Goal: Task Accomplishment & Management: Manage account settings

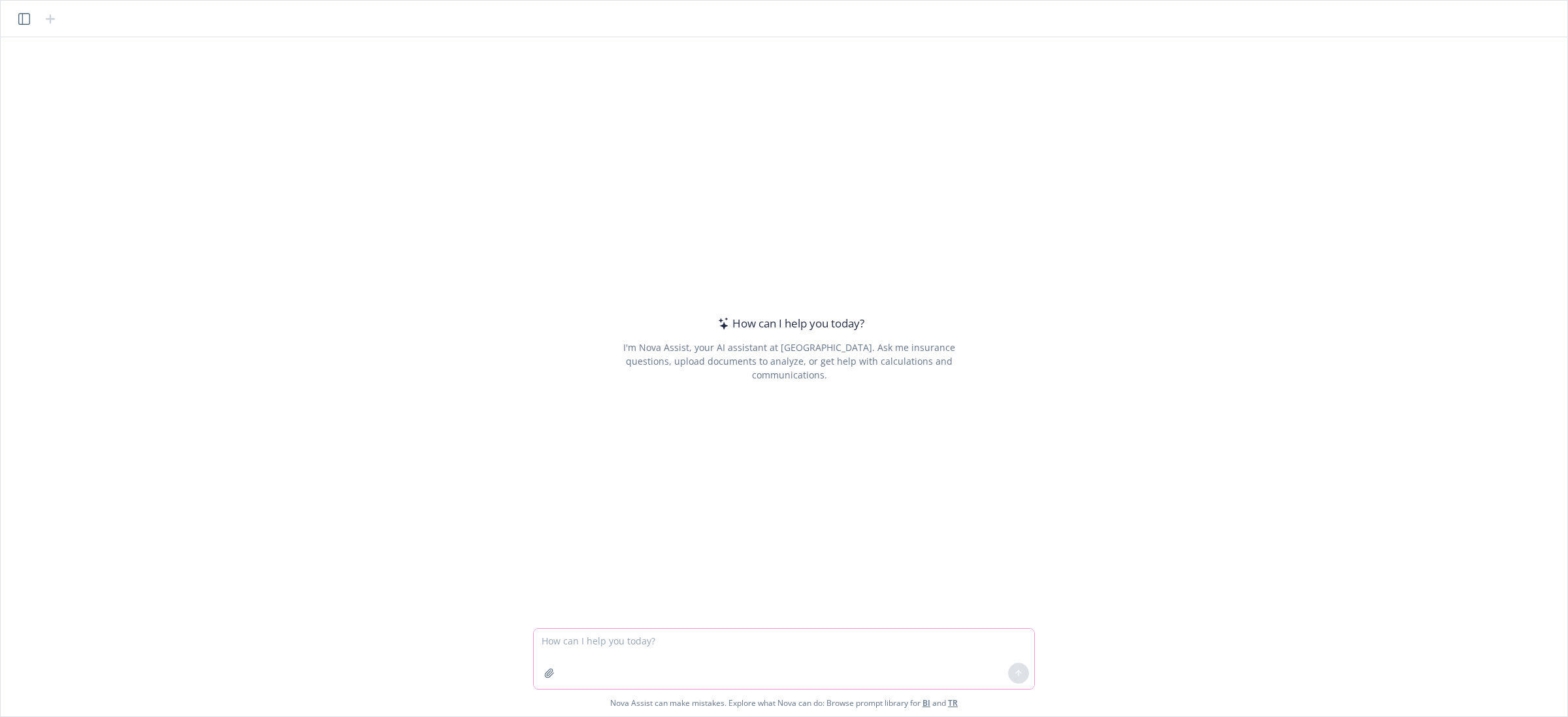
drag, startPoint x: 657, startPoint y: 656, endPoint x: 665, endPoint y: 644, distance: 14.4
click at [662, 649] on textarea at bounding box center [784, 658] width 500 height 60
type textarea "i'm creating a sli"
click at [20, 20] on icon "button" at bounding box center [24, 19] width 12 height 12
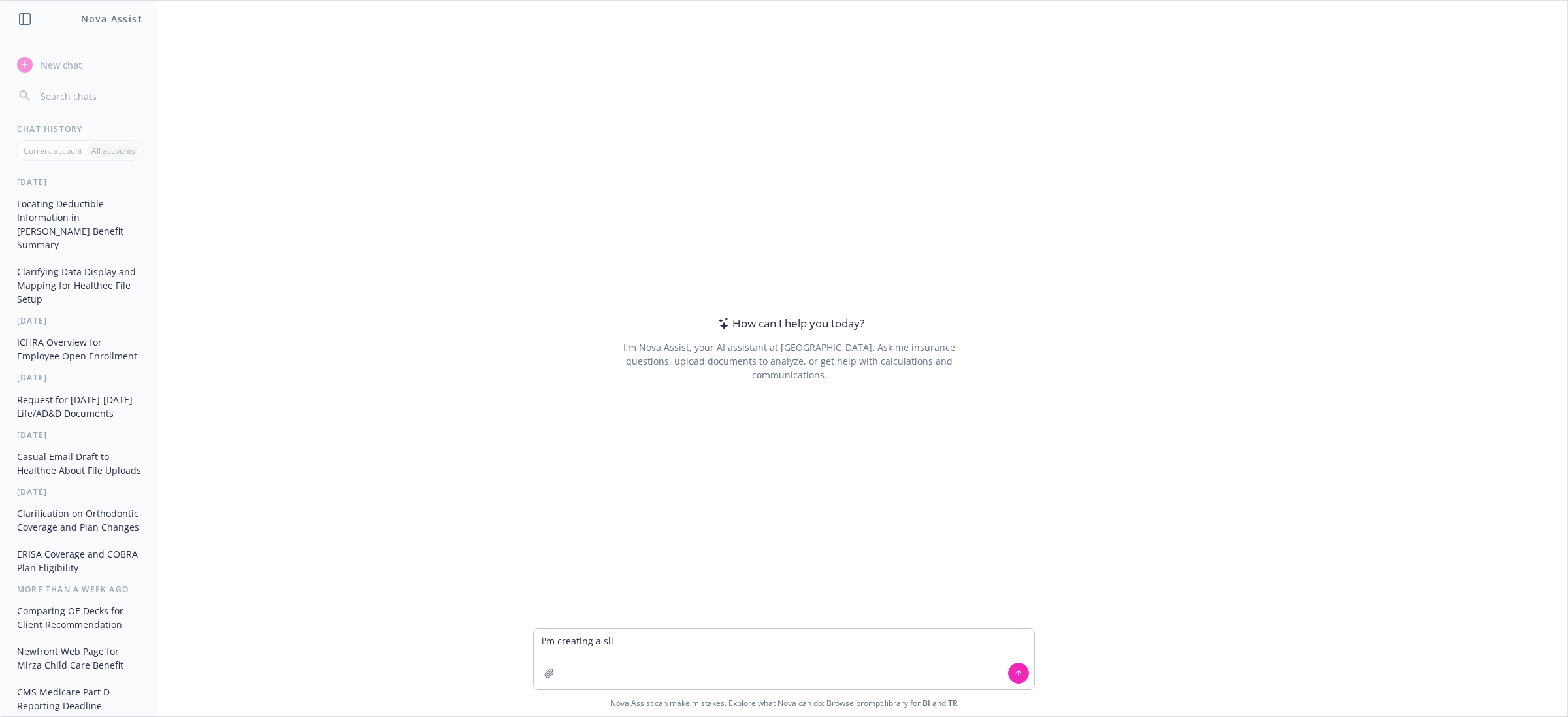
click at [91, 219] on button "Locating Deductible Information in [PERSON_NAME] Benefit Summary" at bounding box center [79, 224] width 135 height 63
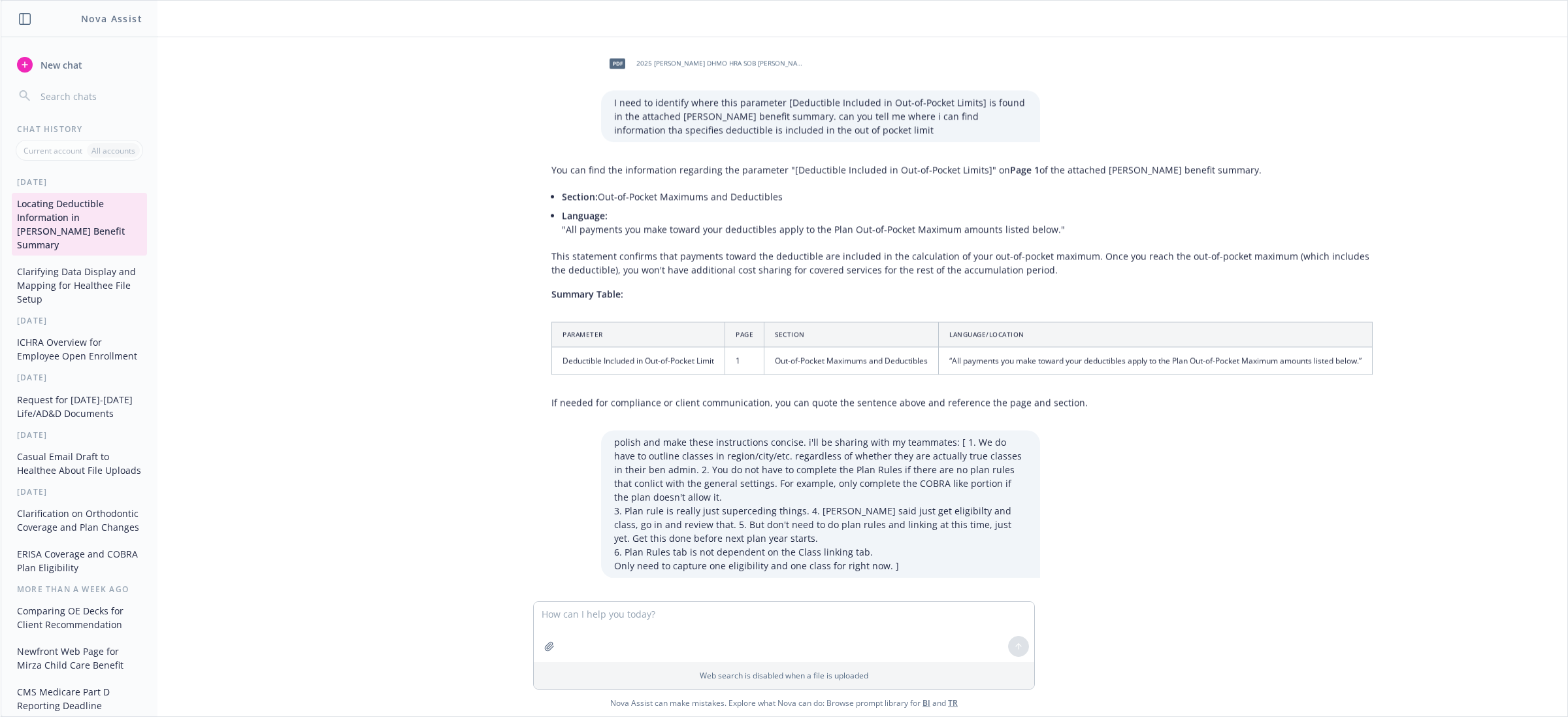
scroll to position [252, 0]
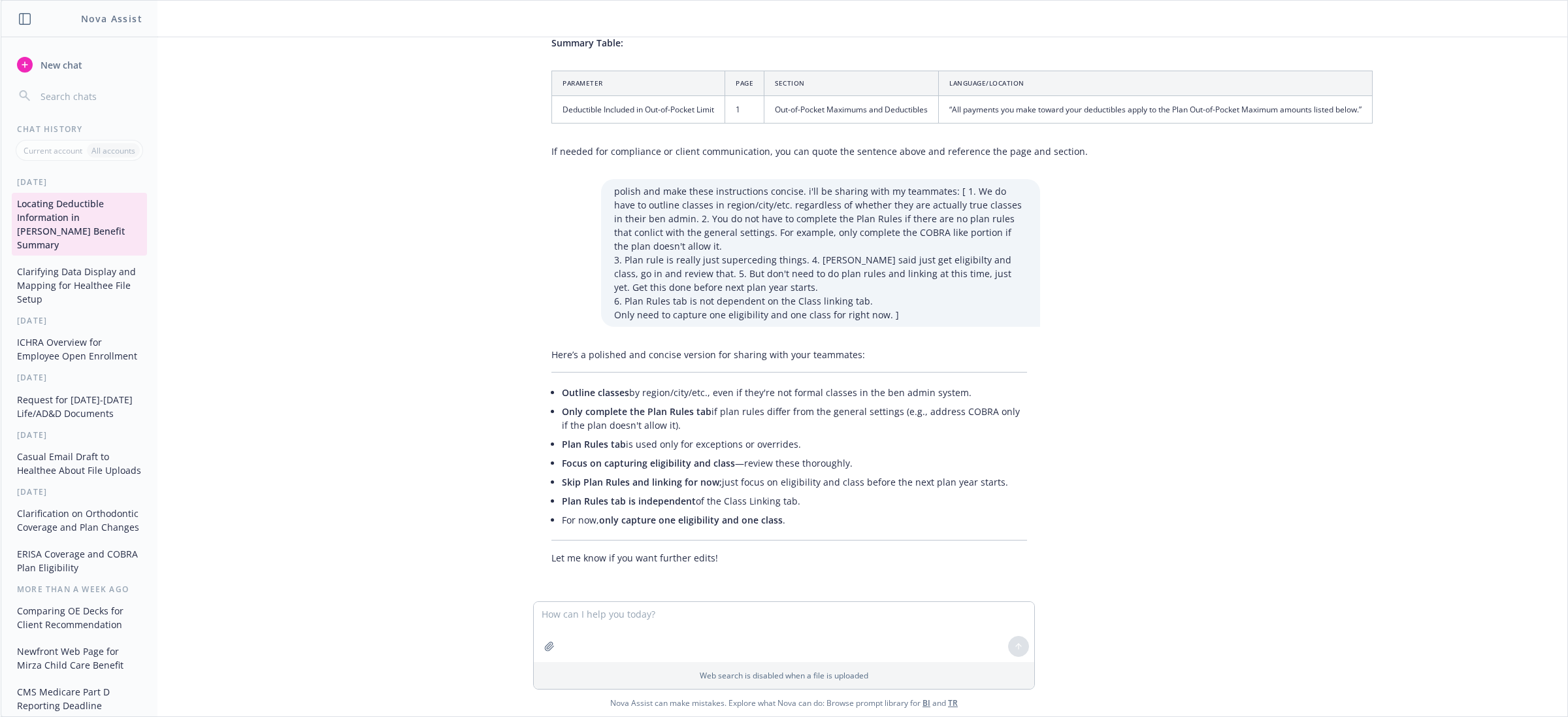
click at [68, 342] on button "ICHRA Overview for Employee Open Enrollment" at bounding box center [79, 349] width 135 height 36
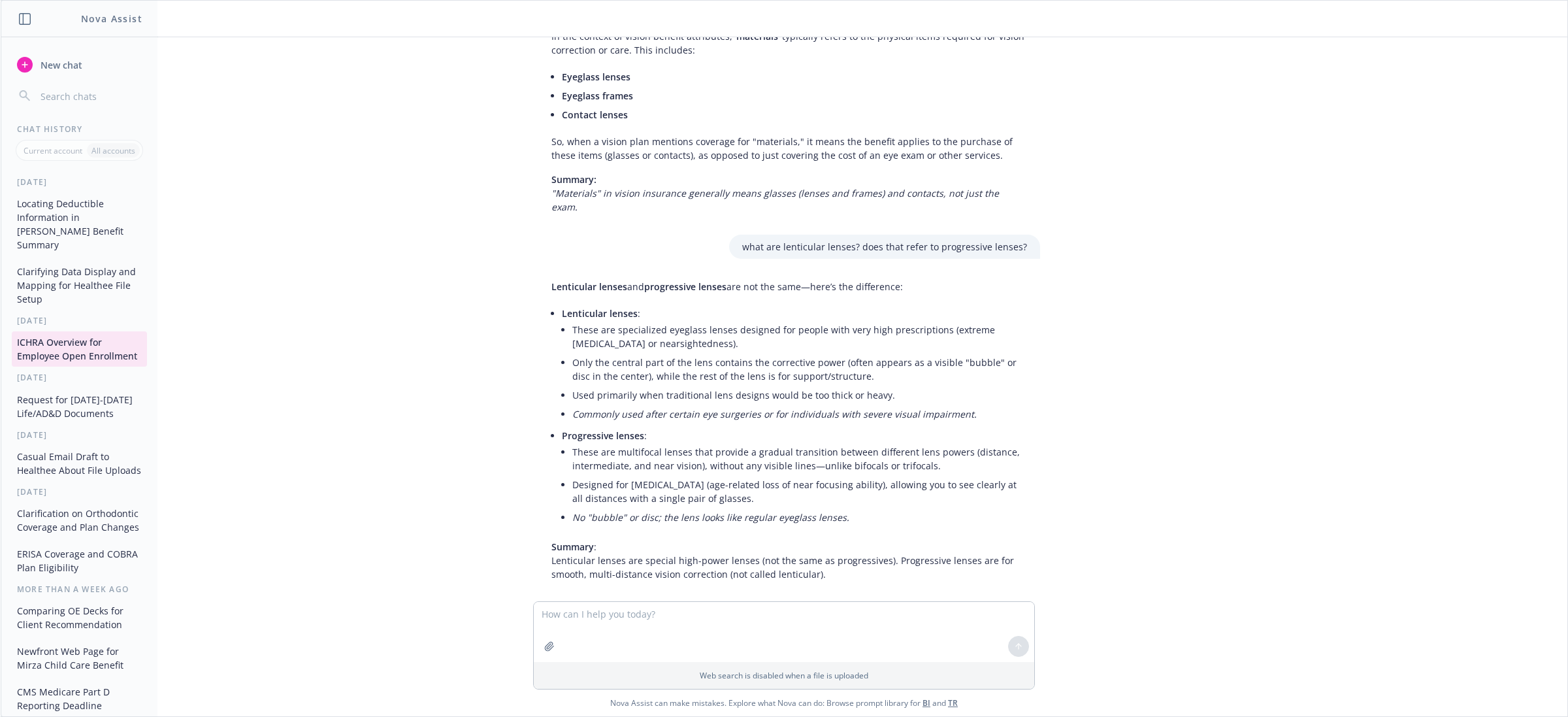
scroll to position [1657, 0]
click at [679, 638] on textarea at bounding box center [784, 632] width 500 height 60
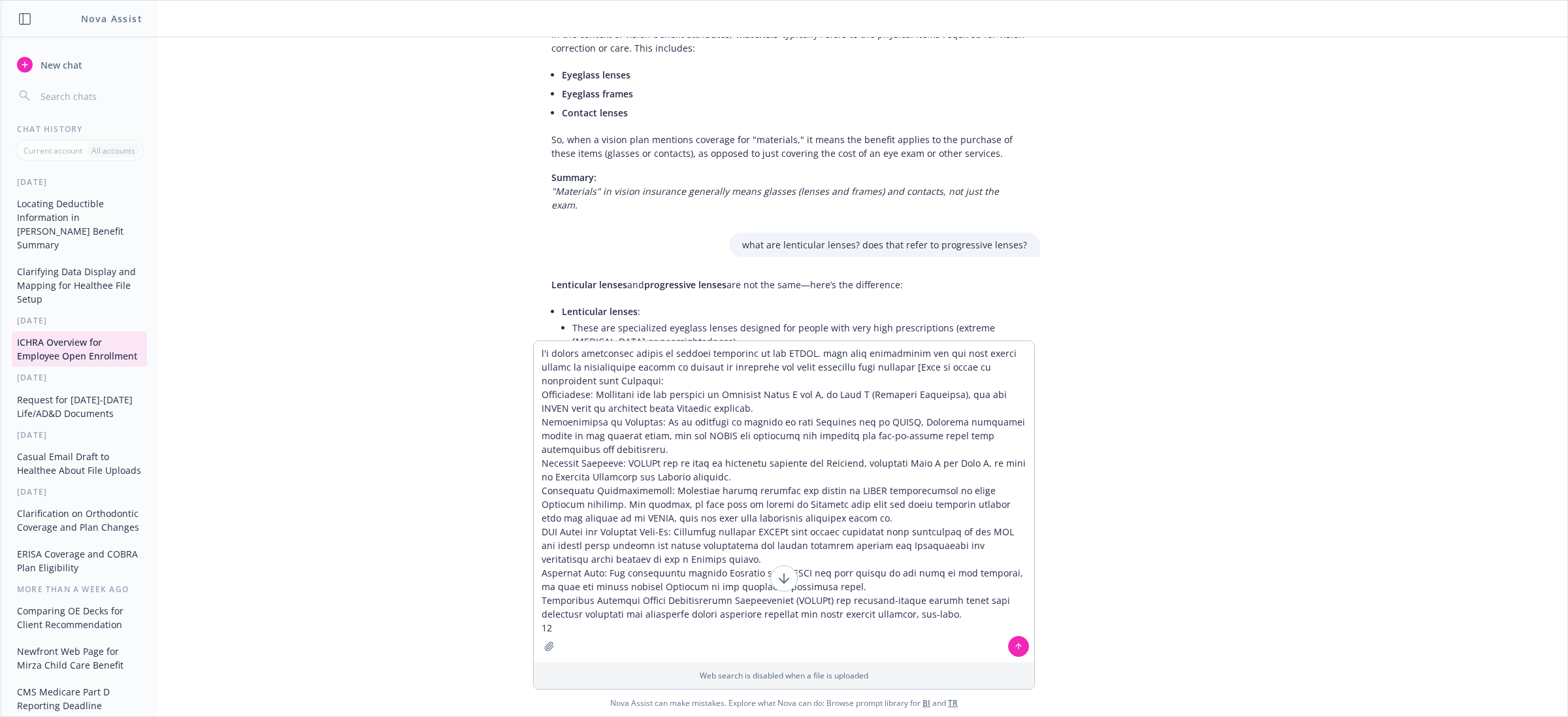
type textarea "i'm adding additional slides to educate employees on the ICHRA. take this infor…"
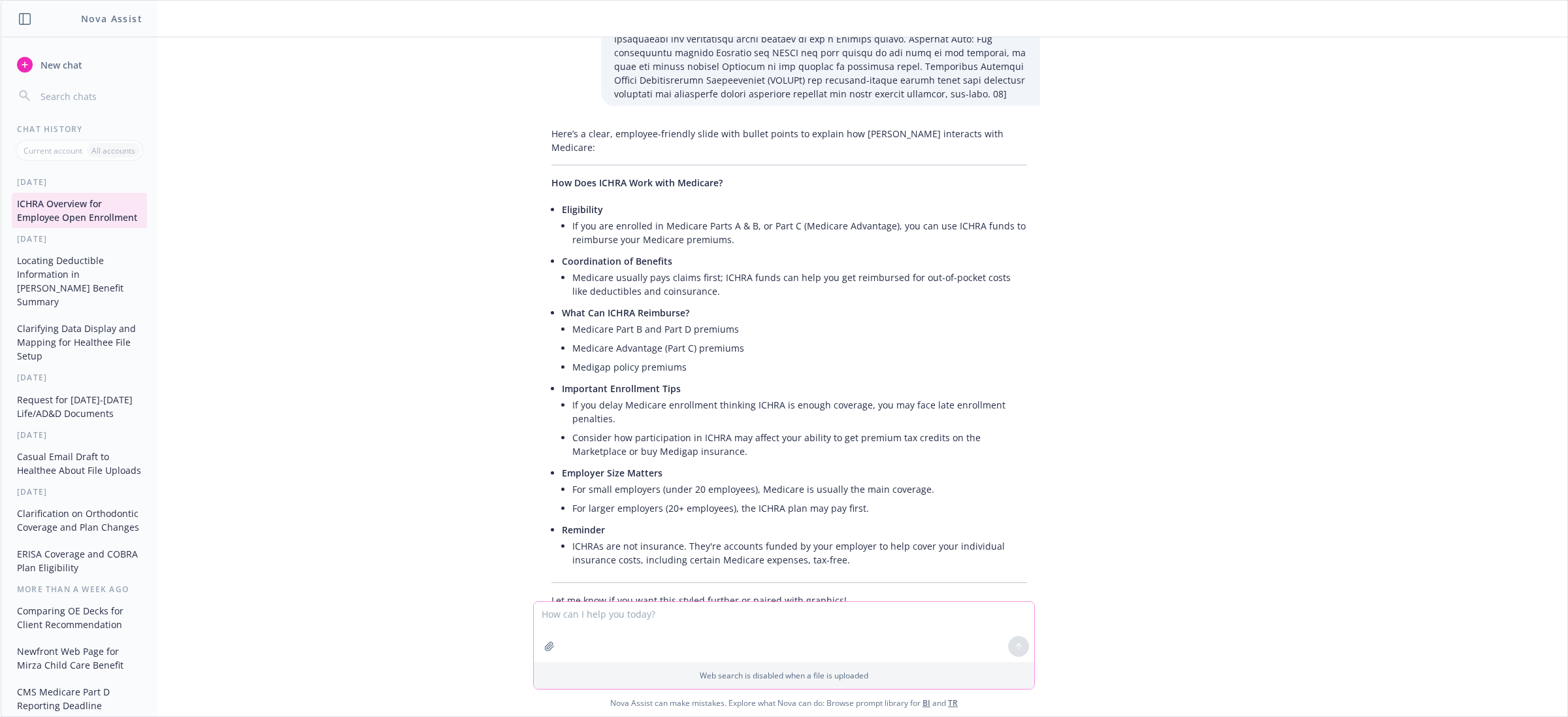
scroll to position [2436, 0]
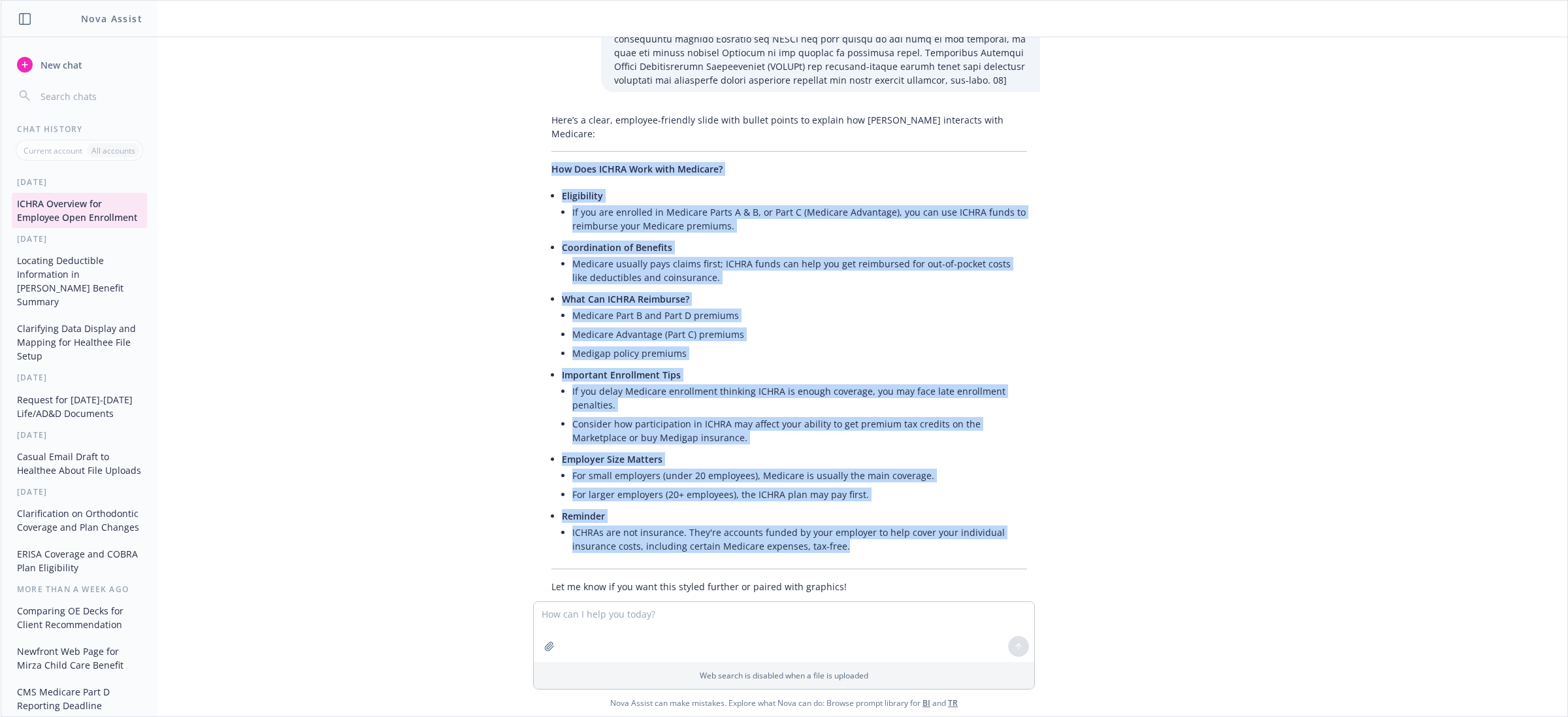
drag, startPoint x: 844, startPoint y: 518, endPoint x: 531, endPoint y: 145, distance: 486.9
click at [531, 145] on div "Here’s a clear, employee-friendly slide with bullet points to explain how ICHRA…" at bounding box center [789, 353] width 522 height 491
copy div "How Does ICHRA Work with Medicare? Eligibility If you are enrolled in Medicare …"
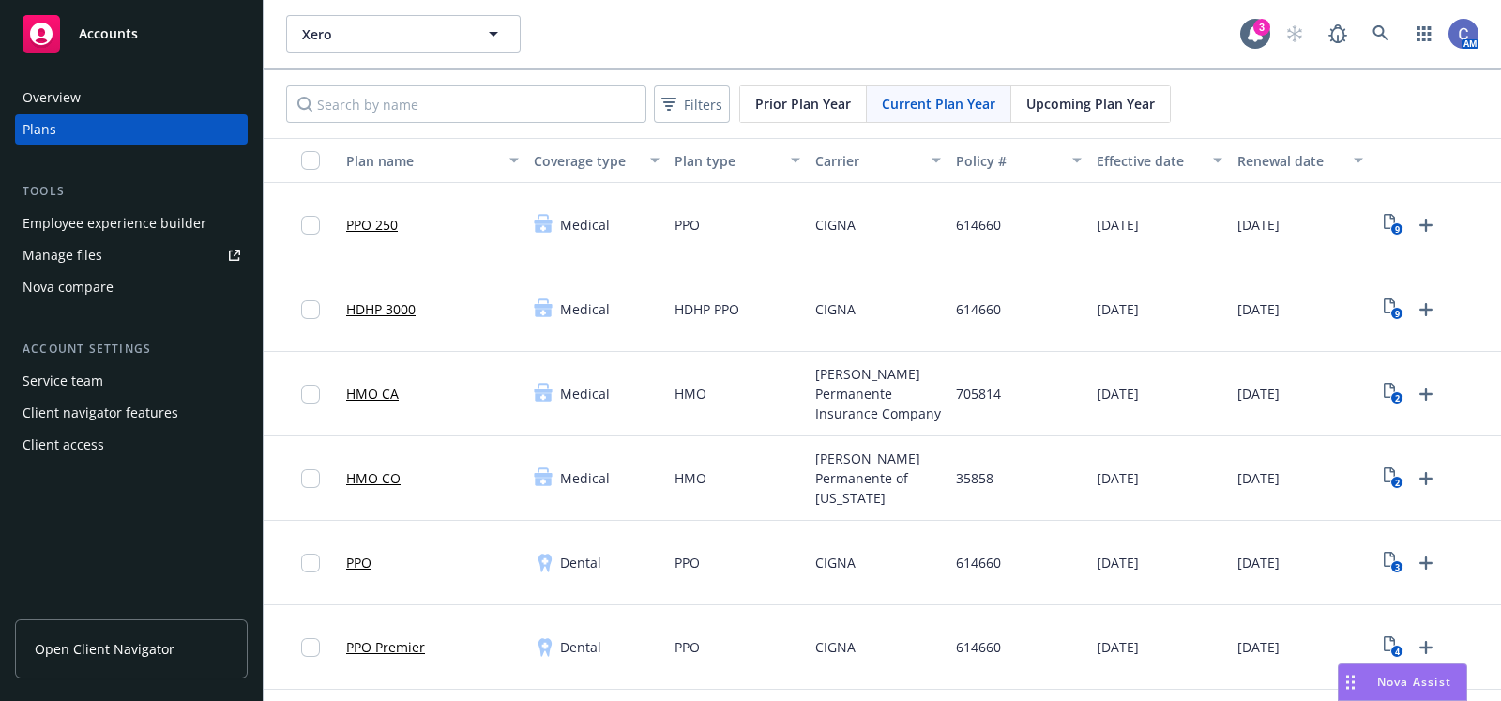
click at [98, 644] on span "Open Client Navigator" at bounding box center [105, 649] width 140 height 20
click at [106, 381] on div "Service team" at bounding box center [132, 381] width 218 height 30
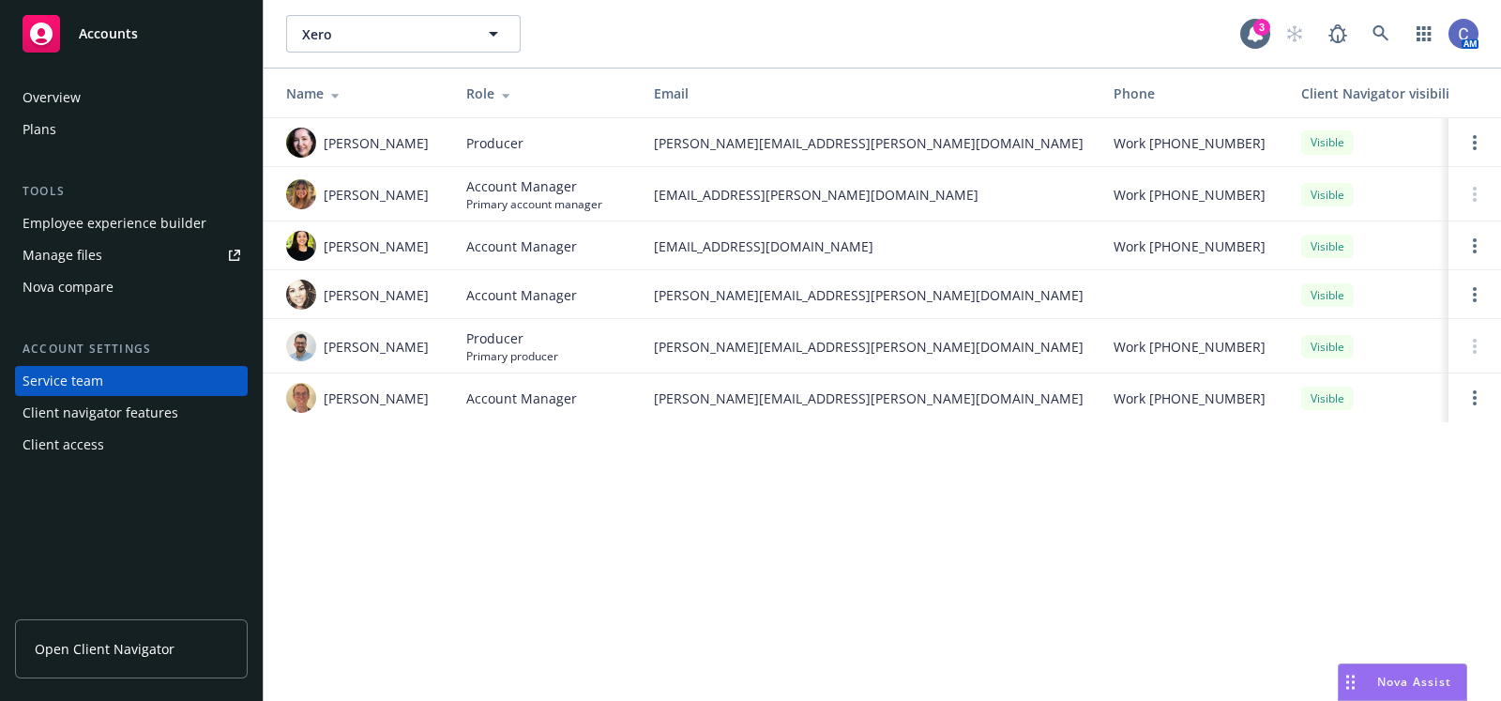
click at [142, 416] on div "Client navigator features" at bounding box center [101, 413] width 156 height 30
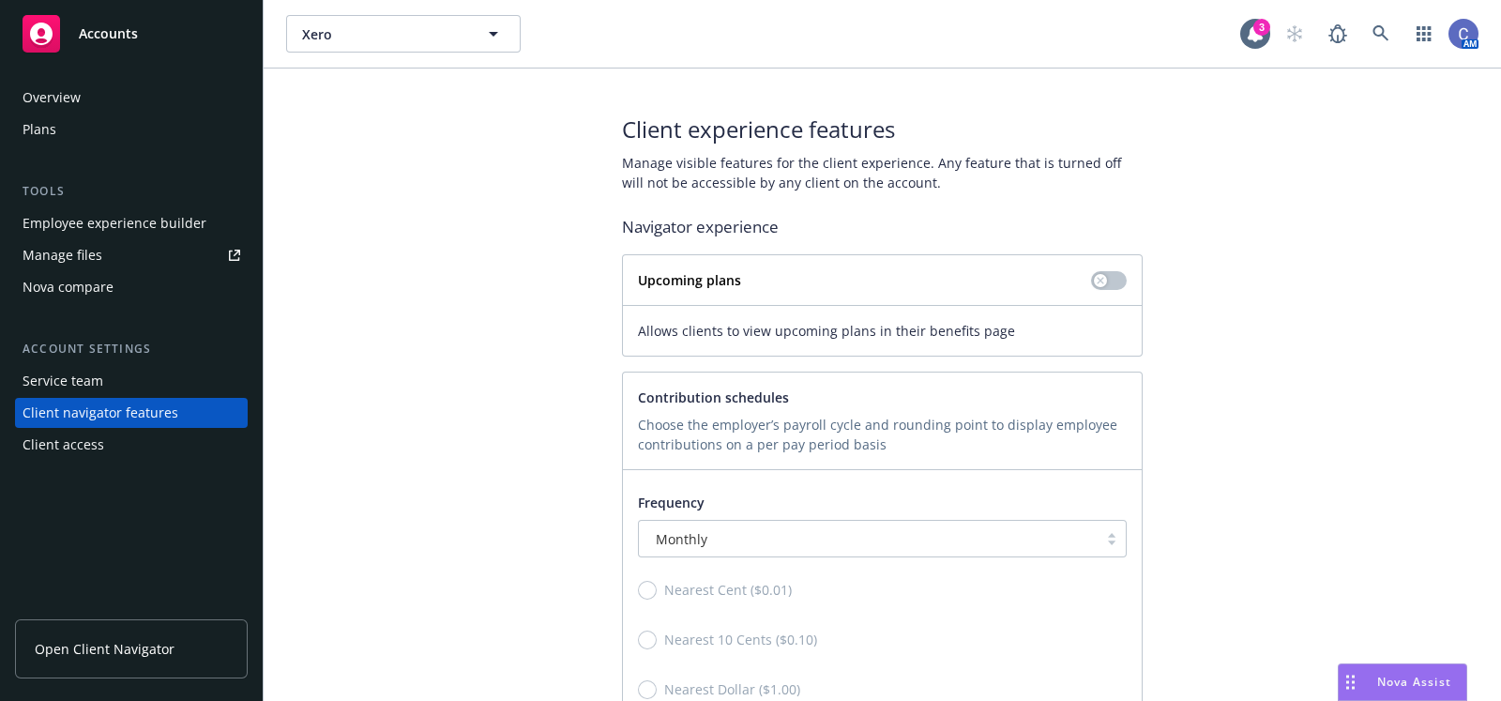
click at [84, 438] on div "Client access" at bounding box center [64, 445] width 82 height 30
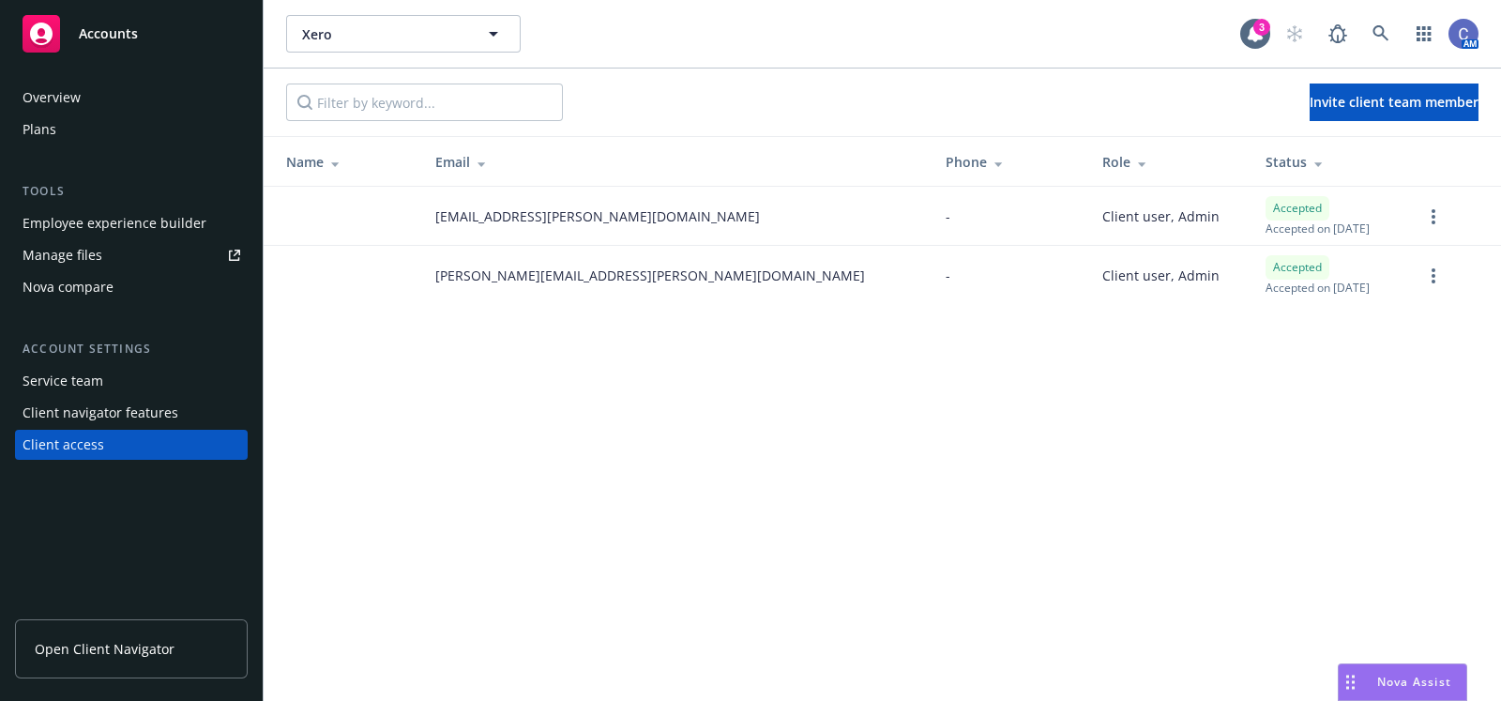
click at [62, 97] on div "Overview" at bounding box center [52, 98] width 58 height 30
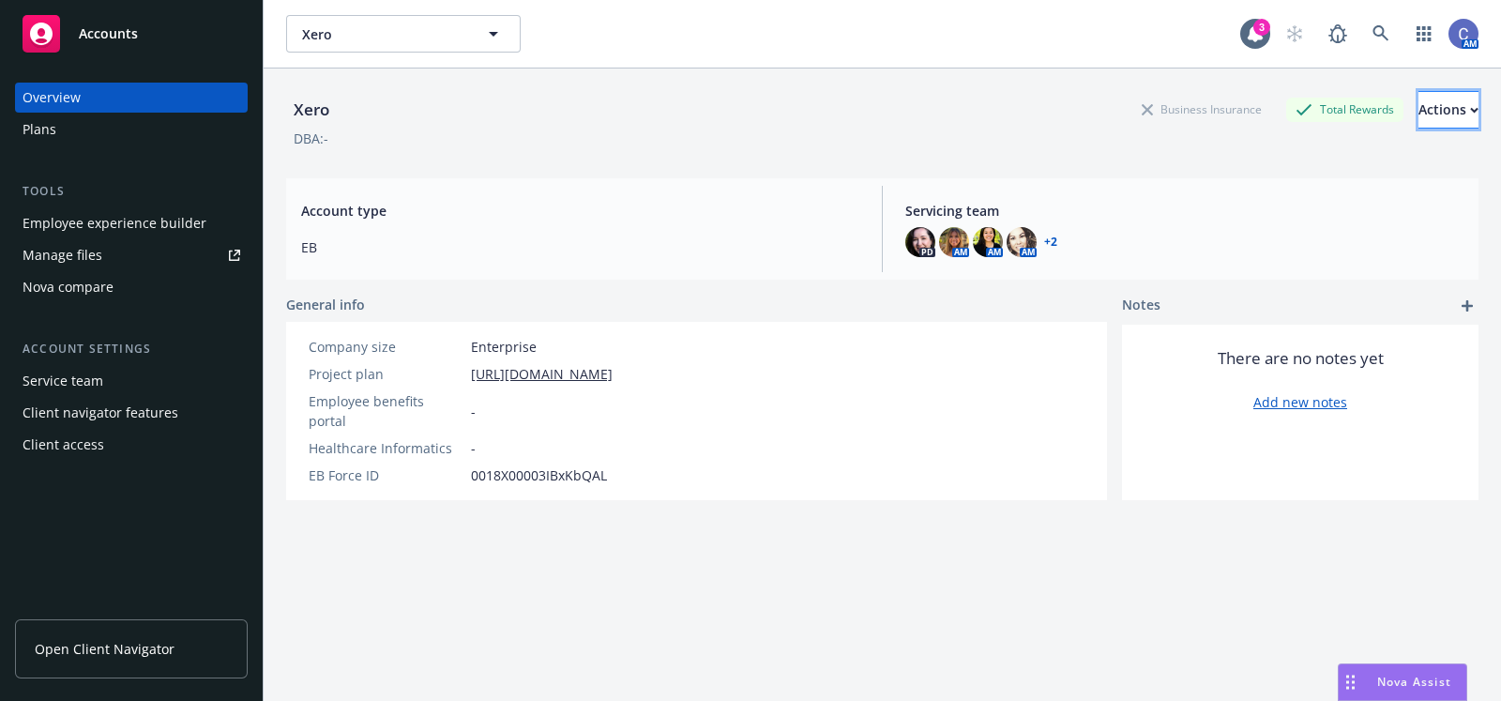
click at [1444, 104] on button "Actions" at bounding box center [1448, 110] width 60 height 38
click at [1383, 155] on link "Edit account summary" at bounding box center [1377, 156] width 201 height 38
select select "US"
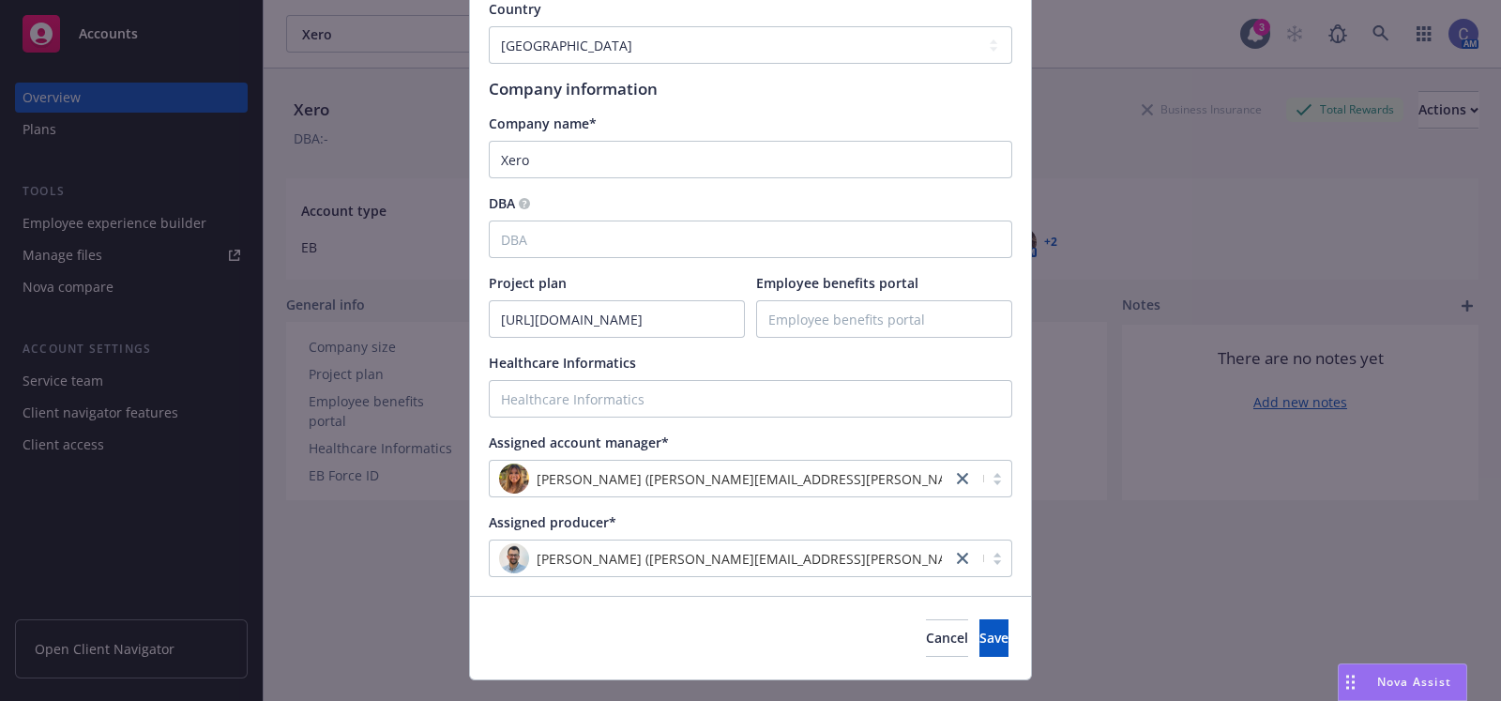
scroll to position [189, 0]
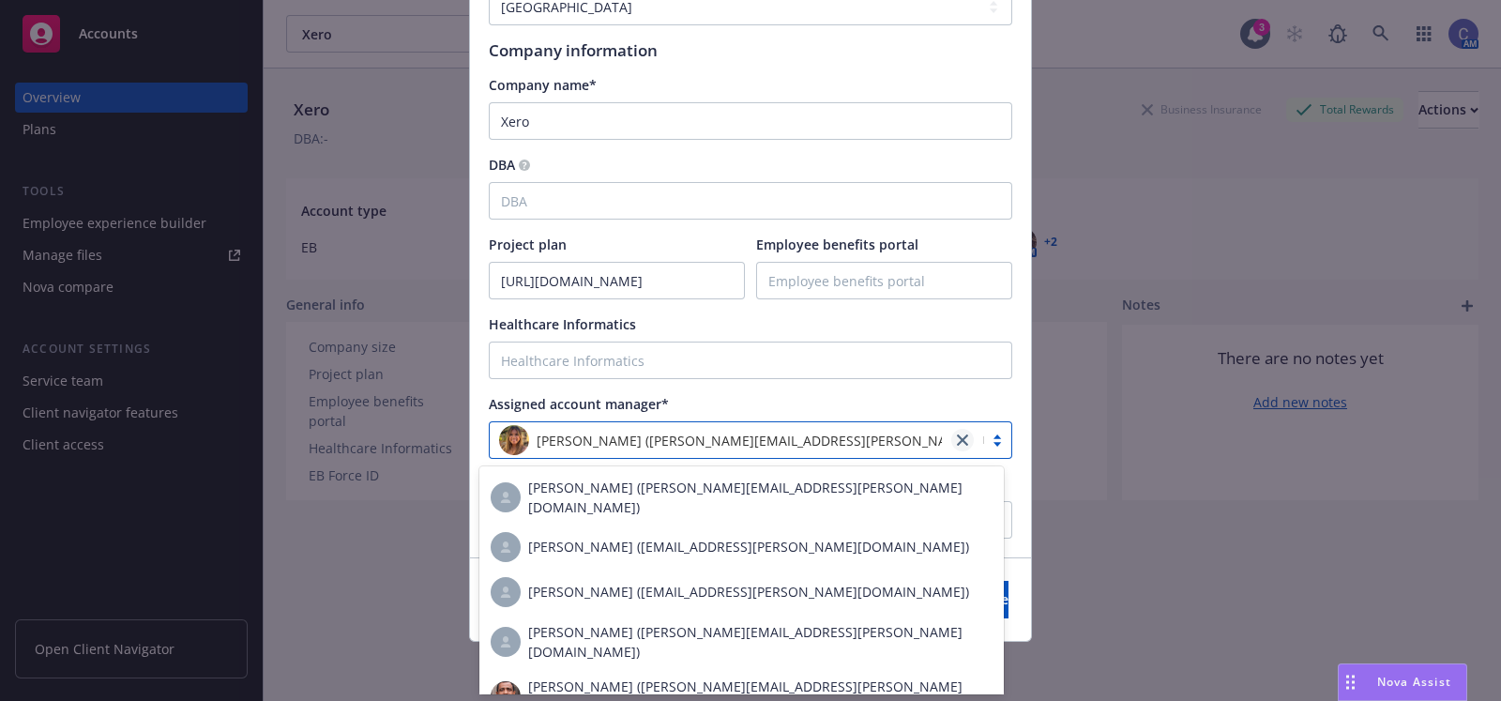
click at [960, 436] on link "close" at bounding box center [962, 440] width 23 height 23
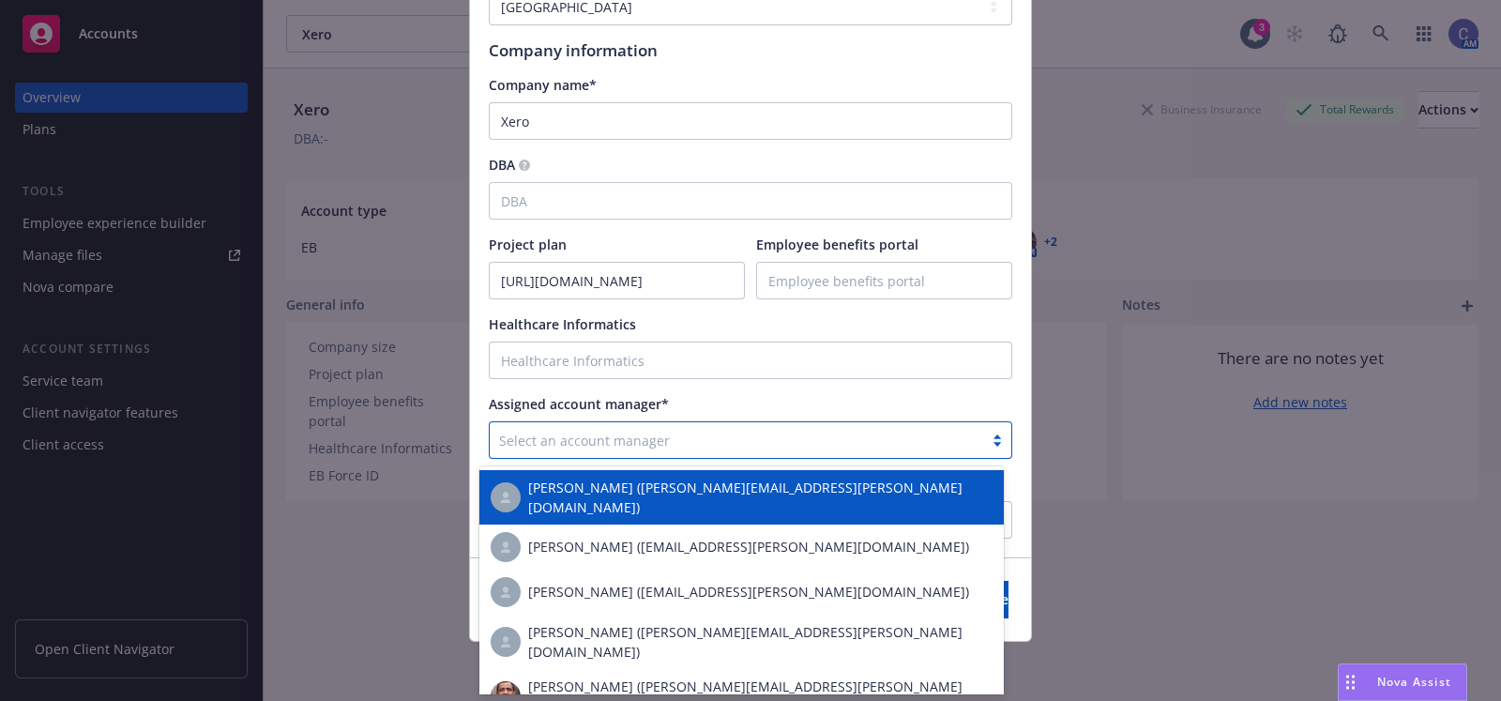
click at [882, 435] on div at bounding box center [736, 440] width 475 height 23
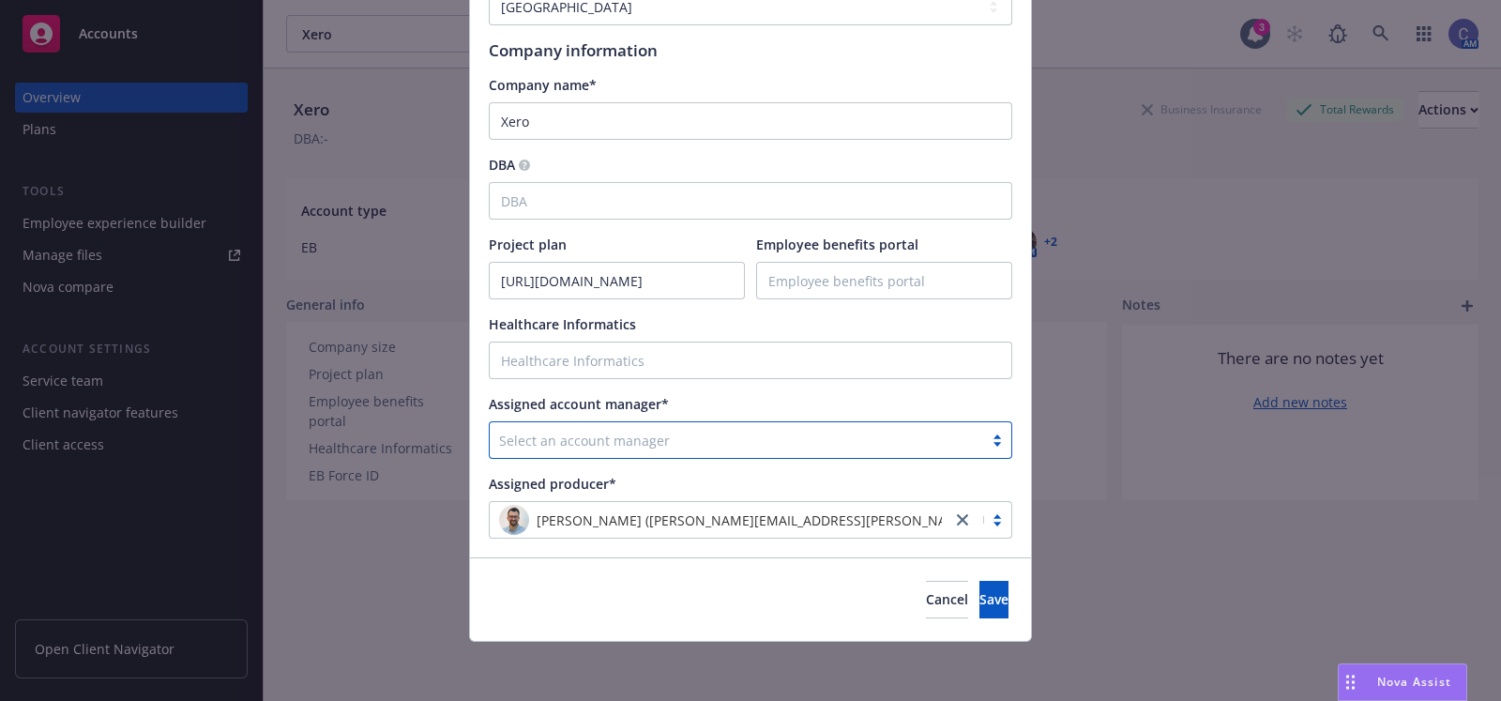
type input "k"
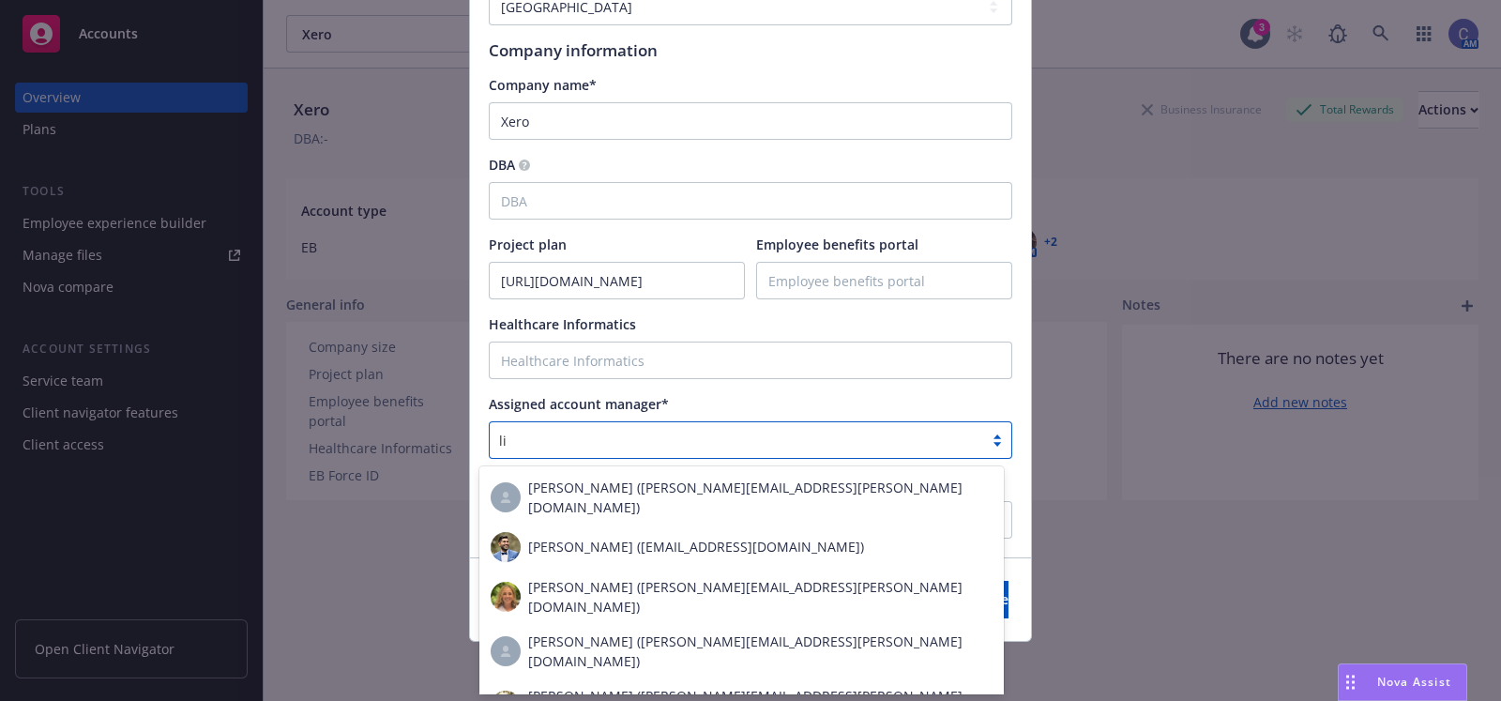
type input "l"
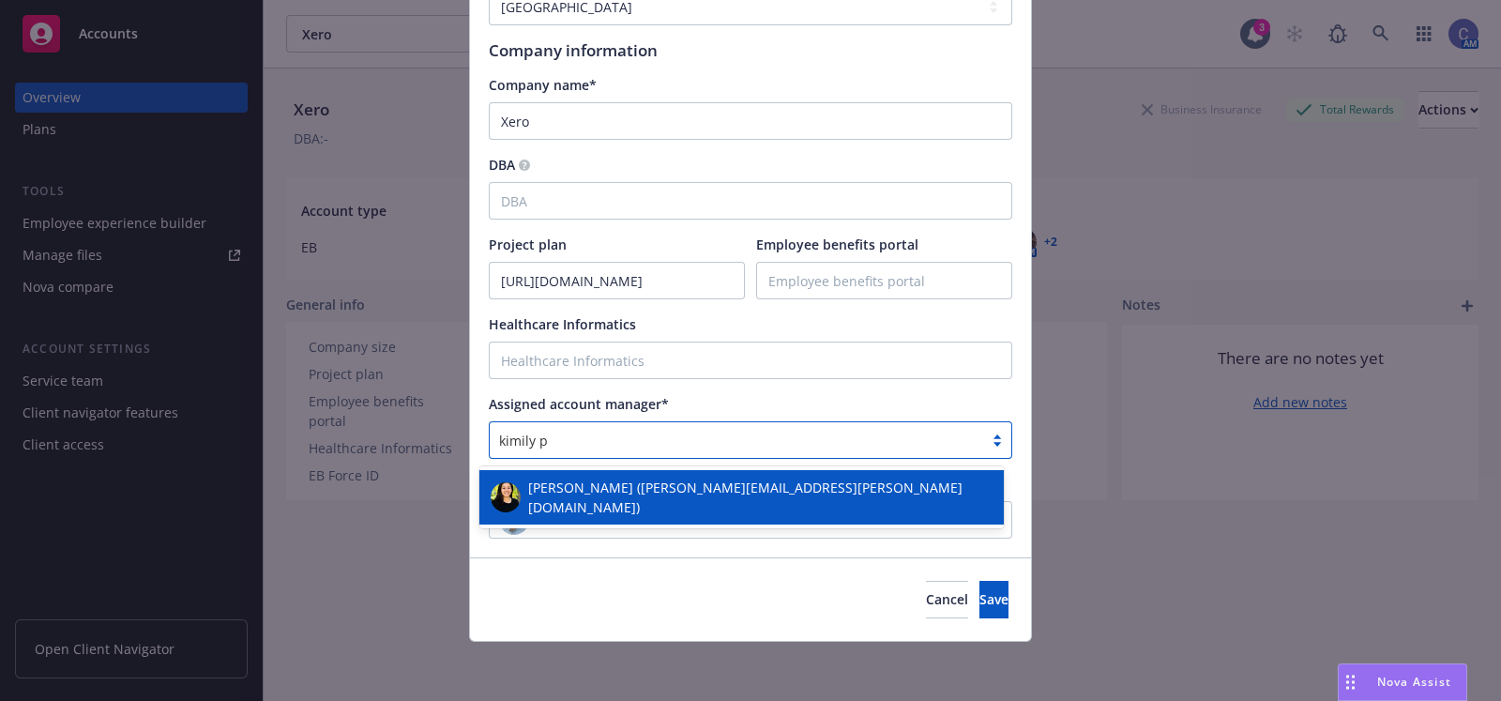
type input "kimily ph"
click at [794, 479] on div "[PERSON_NAME] ([PERSON_NAME][EMAIL_ADDRESS][PERSON_NAME][DOMAIN_NAME])" at bounding box center [741, 496] width 501 height 39
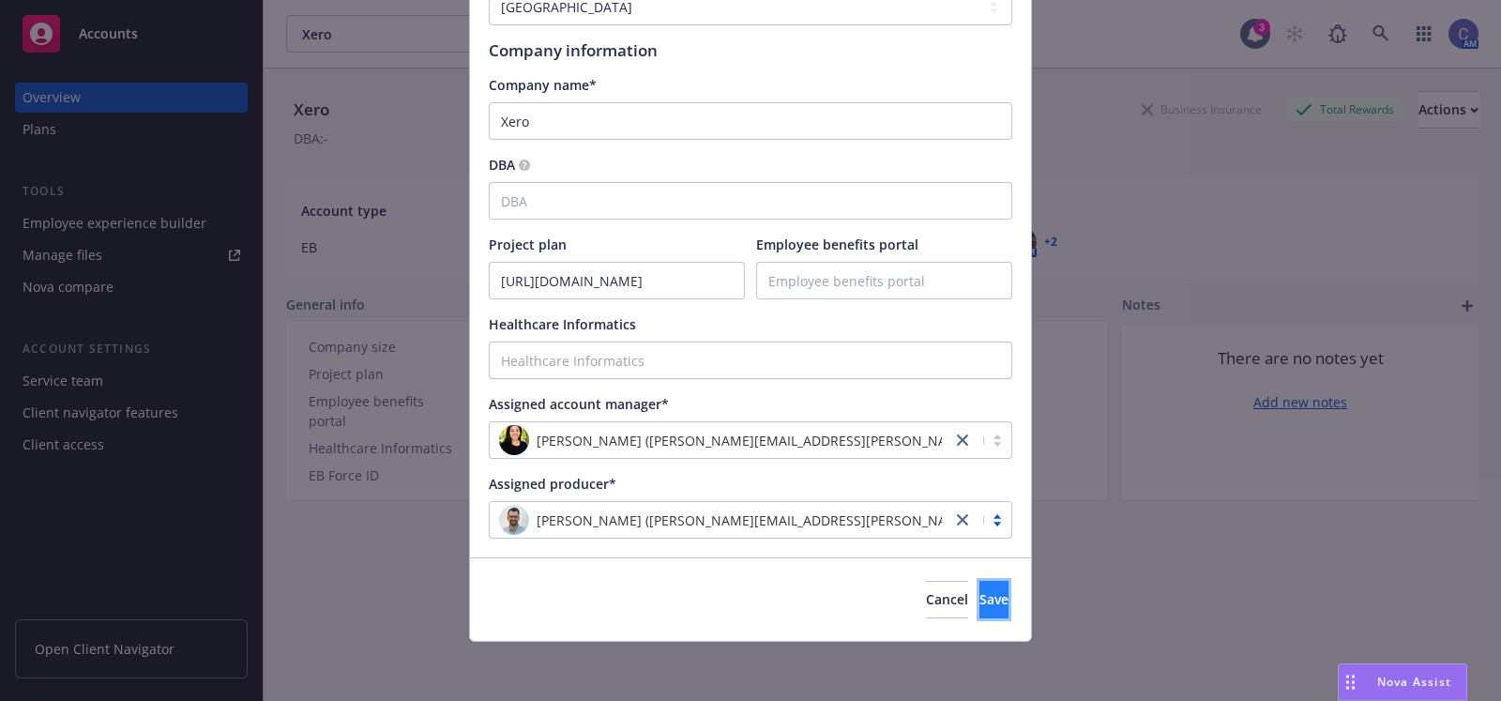
click at [979, 602] on button "Save" at bounding box center [993, 600] width 29 height 38
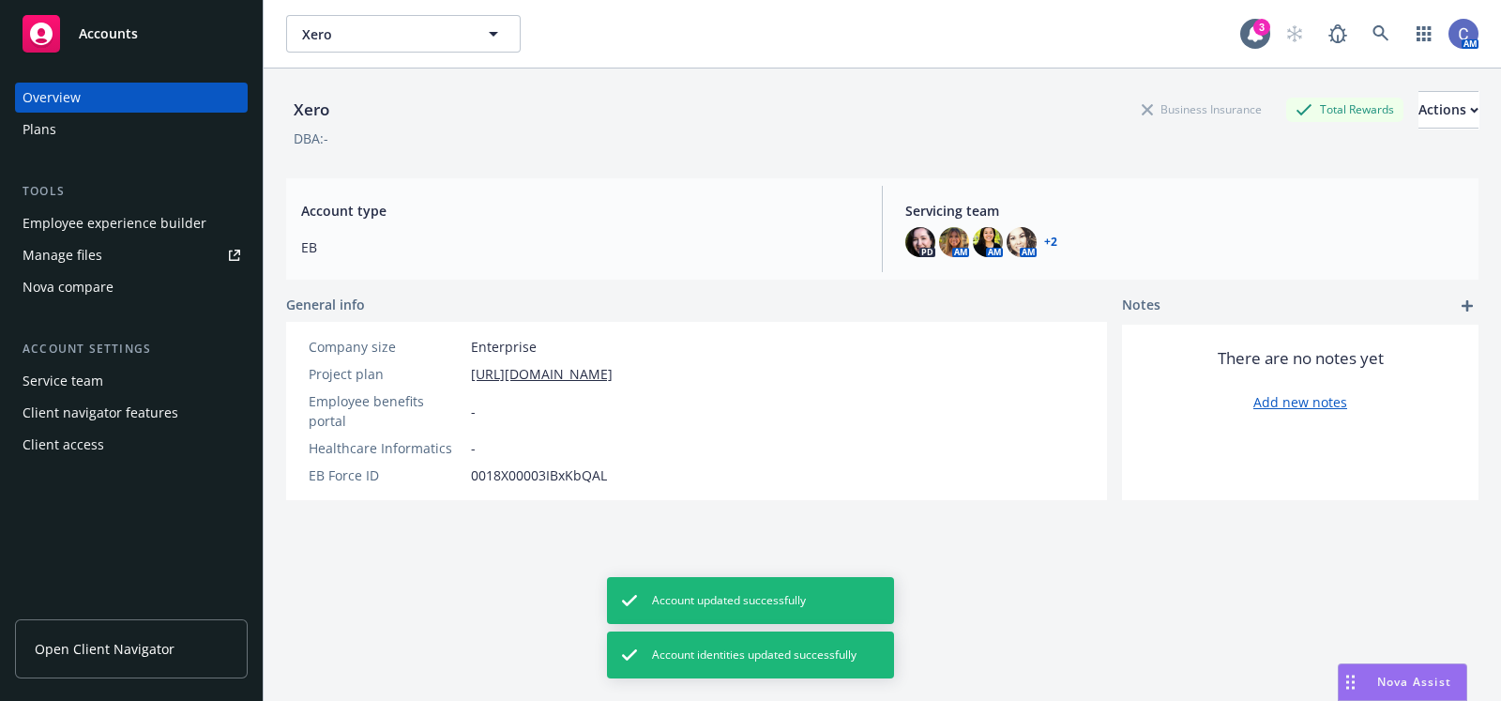
click at [876, 518] on div "Xero Business Insurance Total Rewards Actions DBA: - Account type EB Servicing …" at bounding box center [882, 407] width 1192 height 678
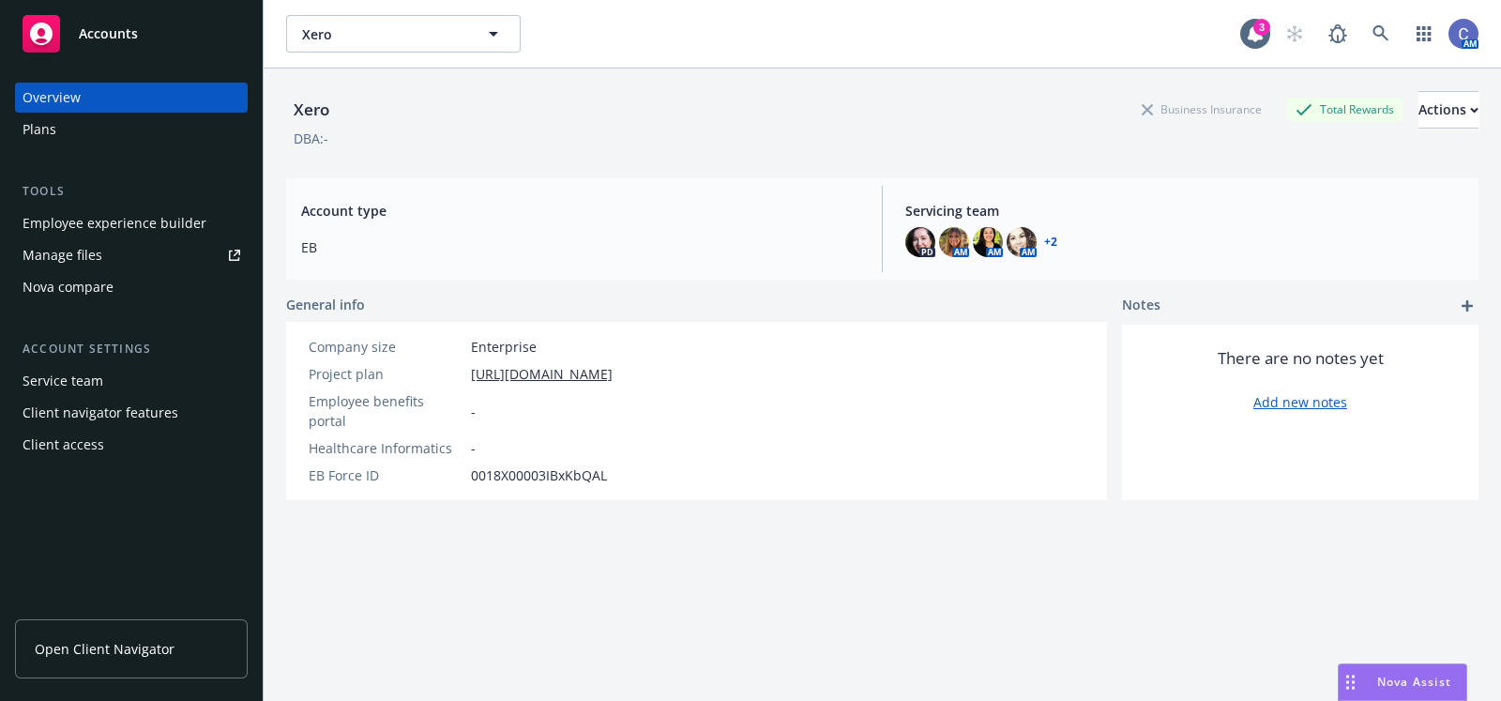
scroll to position [0, 0]
click at [1429, 113] on button "Actions" at bounding box center [1448, 110] width 60 height 38
click at [1388, 154] on link "Edit account summary" at bounding box center [1377, 156] width 201 height 38
select select "US"
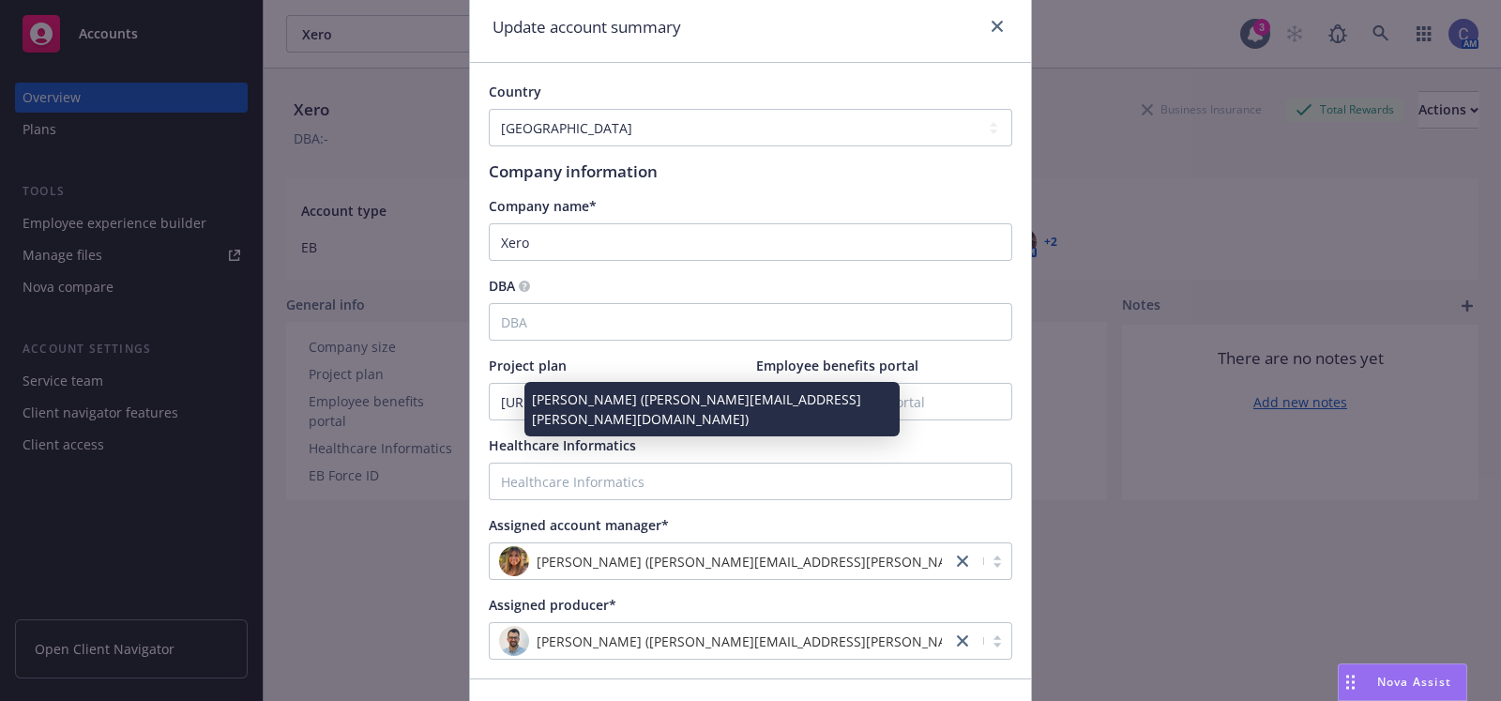
scroll to position [189, 0]
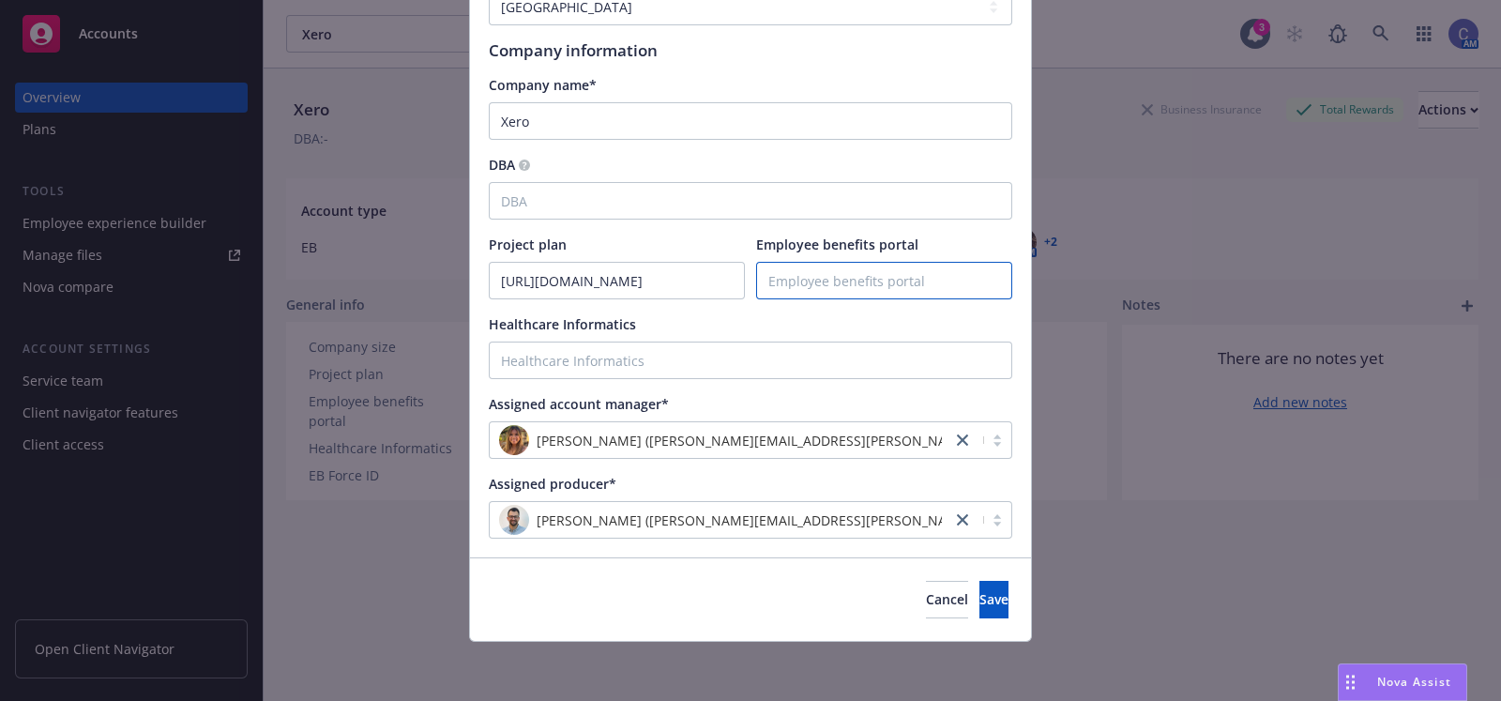
click at [839, 277] on input "Employee benefits portal" at bounding box center [884, 281] width 254 height 36
paste input "[URL][DOMAIN_NAME]"
type input "[URL][DOMAIN_NAME]"
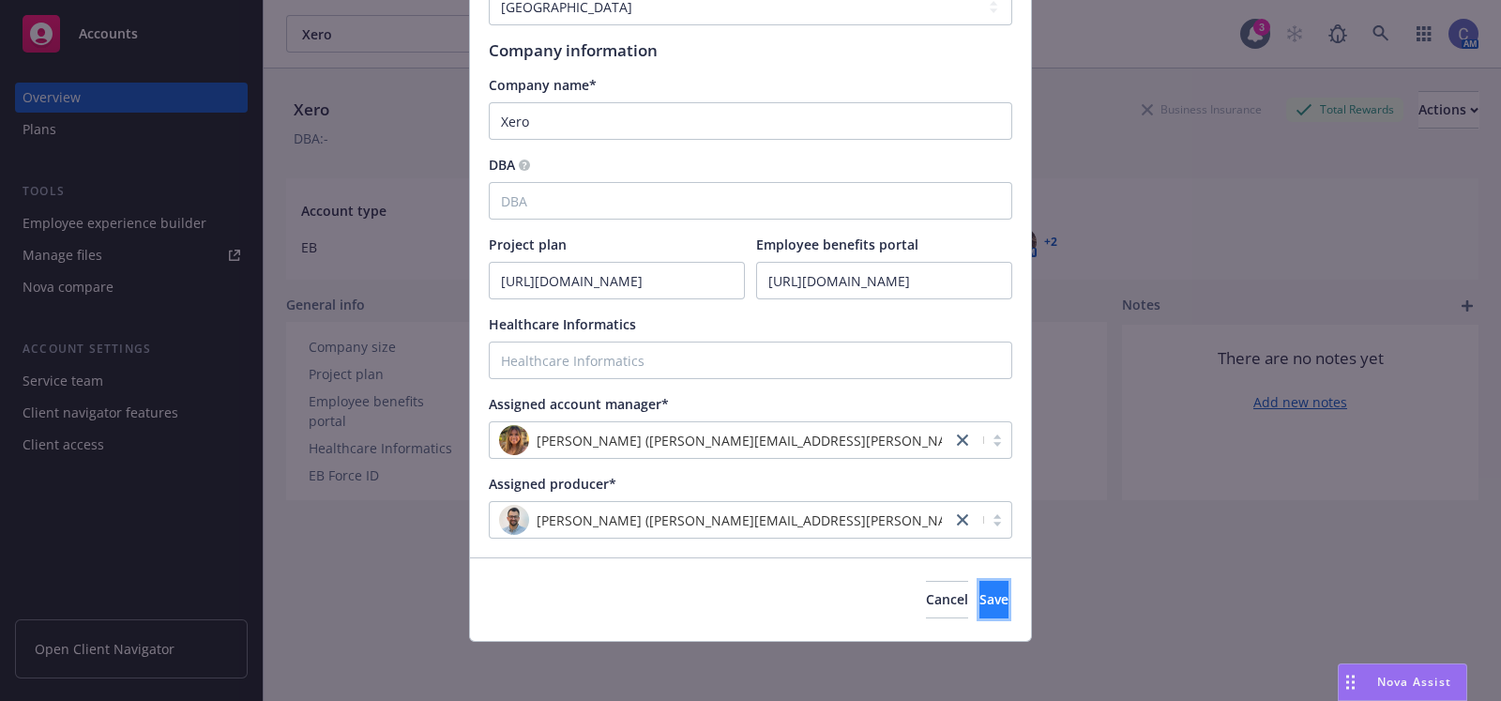
click at [979, 608] on button "Save" at bounding box center [993, 600] width 29 height 38
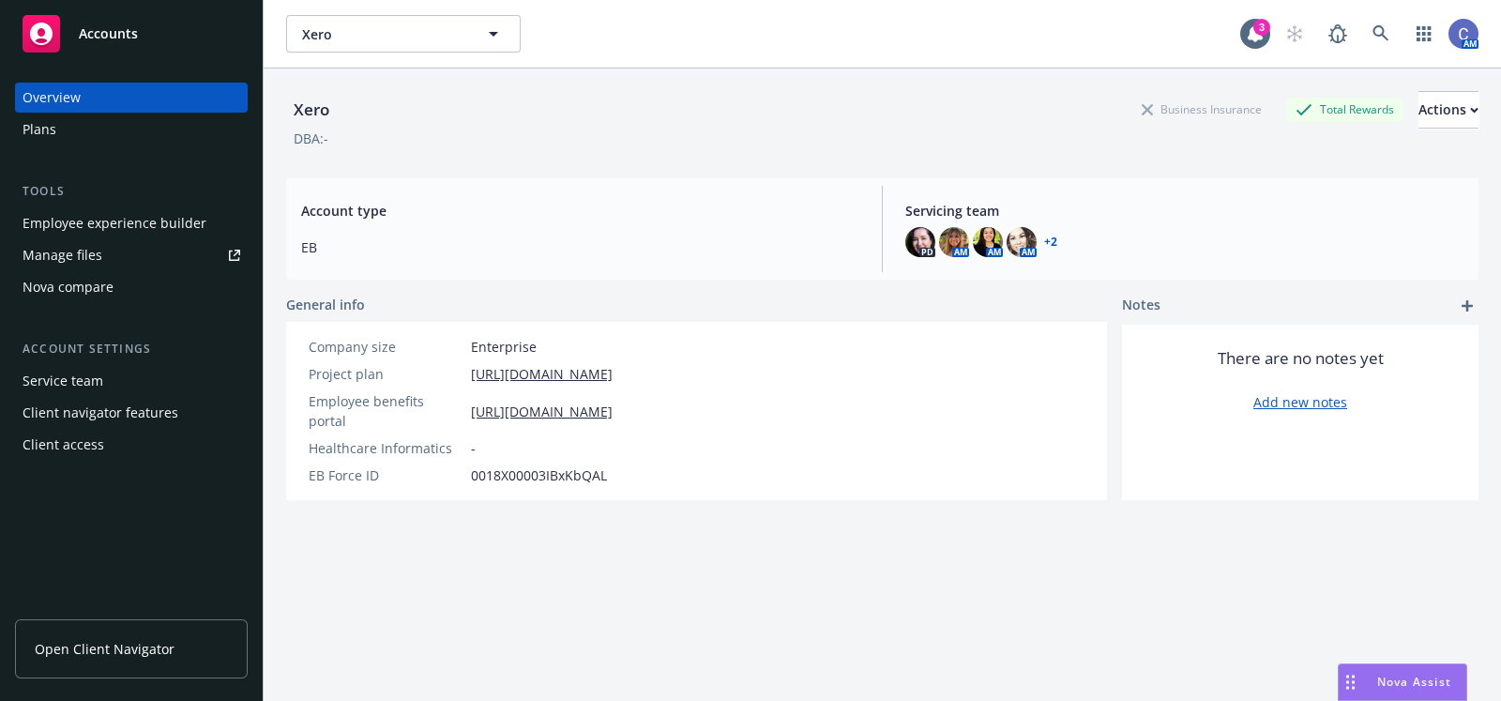
click at [81, 377] on div "Service team" at bounding box center [63, 381] width 81 height 30
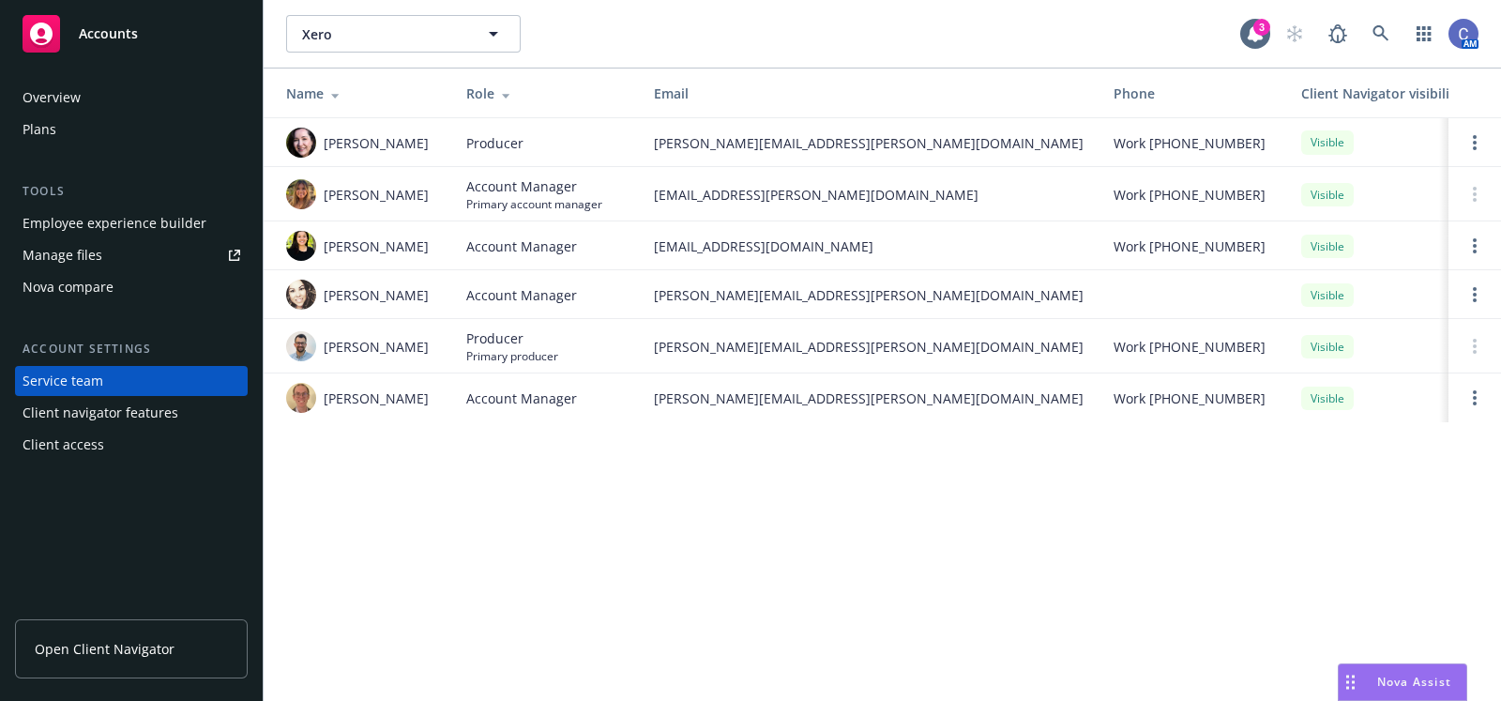
click at [174, 420] on div "Client navigator features" at bounding box center [132, 413] width 218 height 30
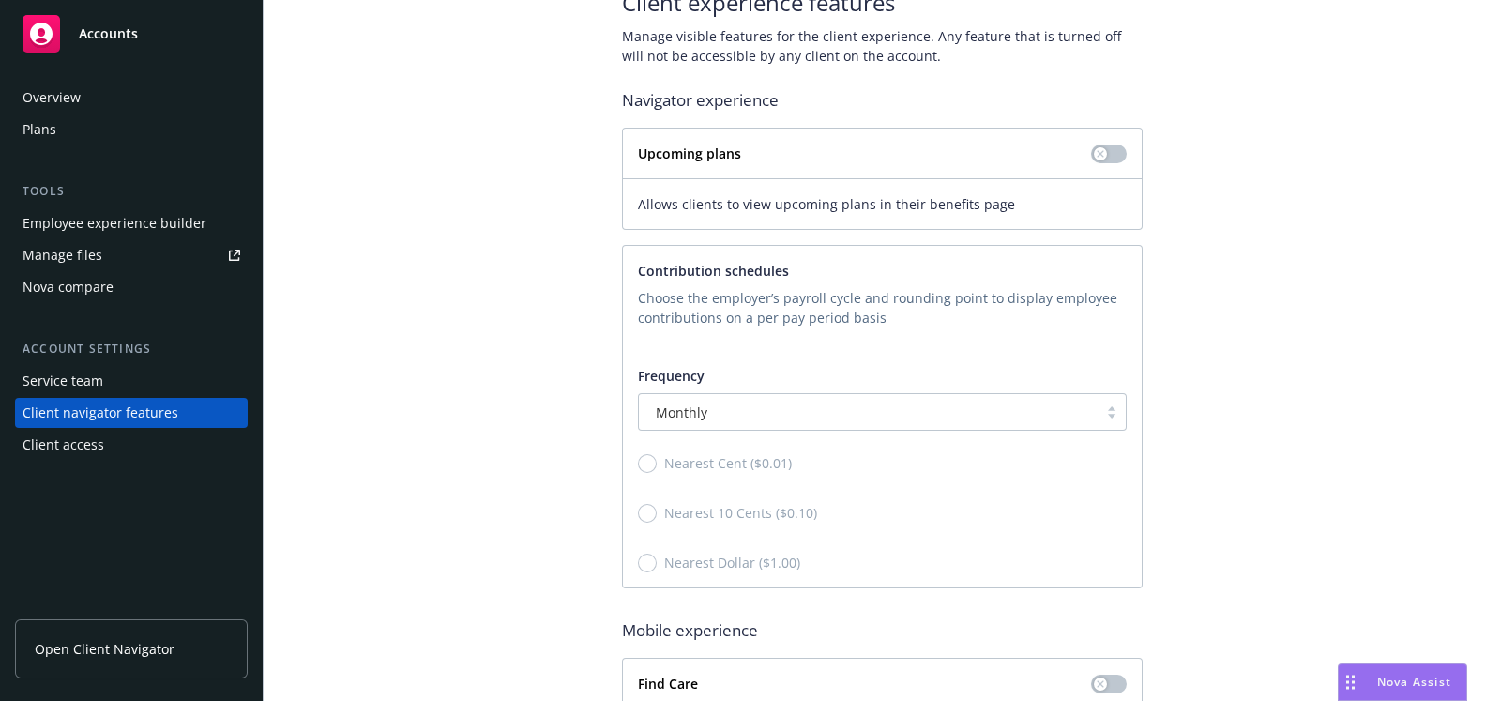
scroll to position [229, 0]
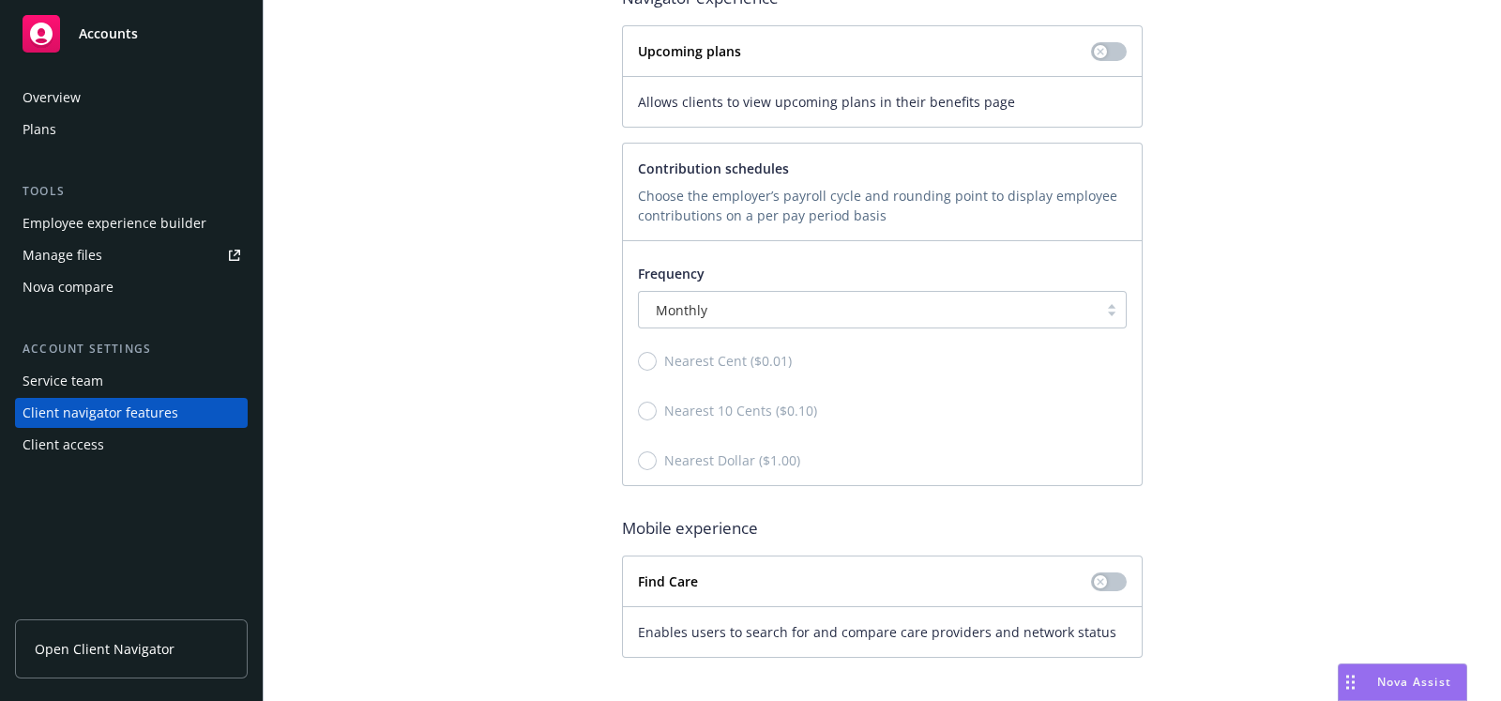
click at [120, 450] on div "Client access" at bounding box center [132, 445] width 218 height 30
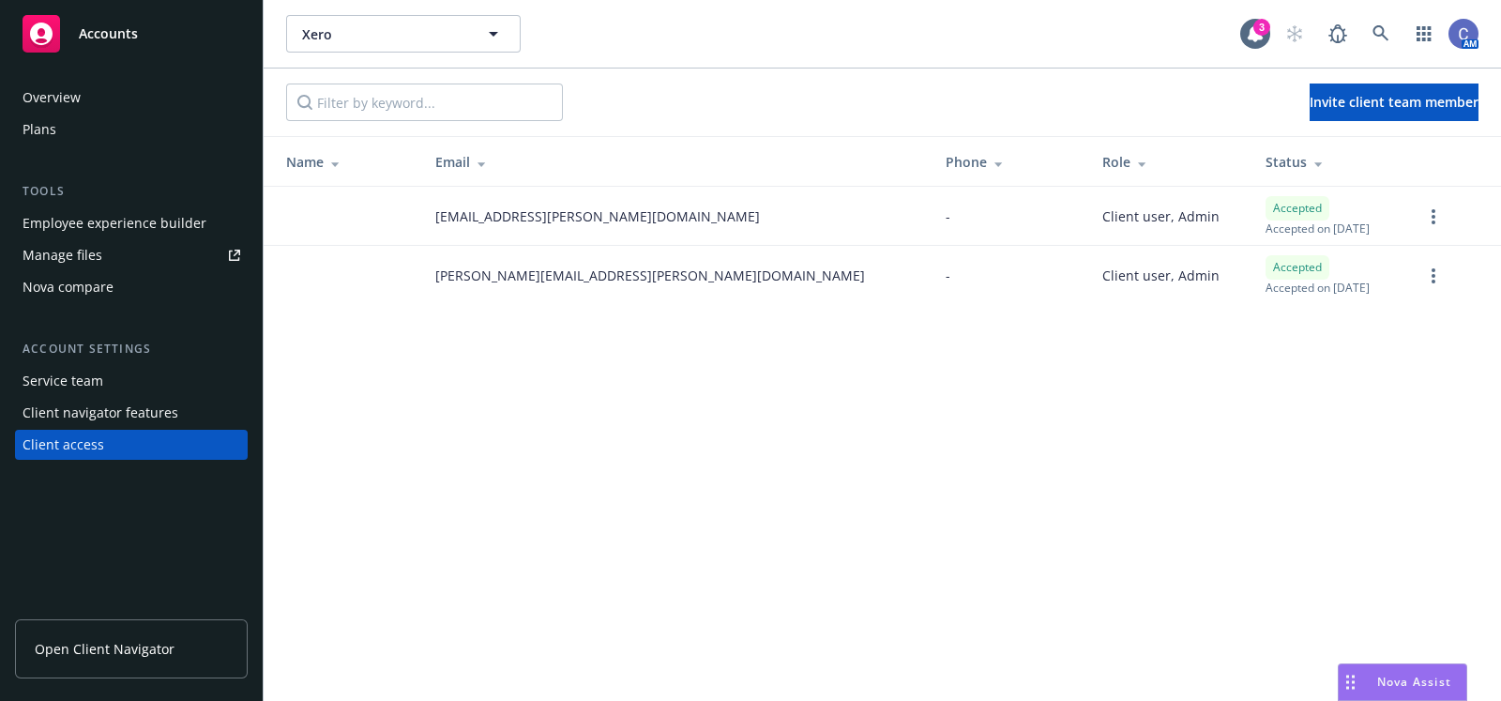
click at [78, 141] on div "Plans" at bounding box center [132, 129] width 218 height 30
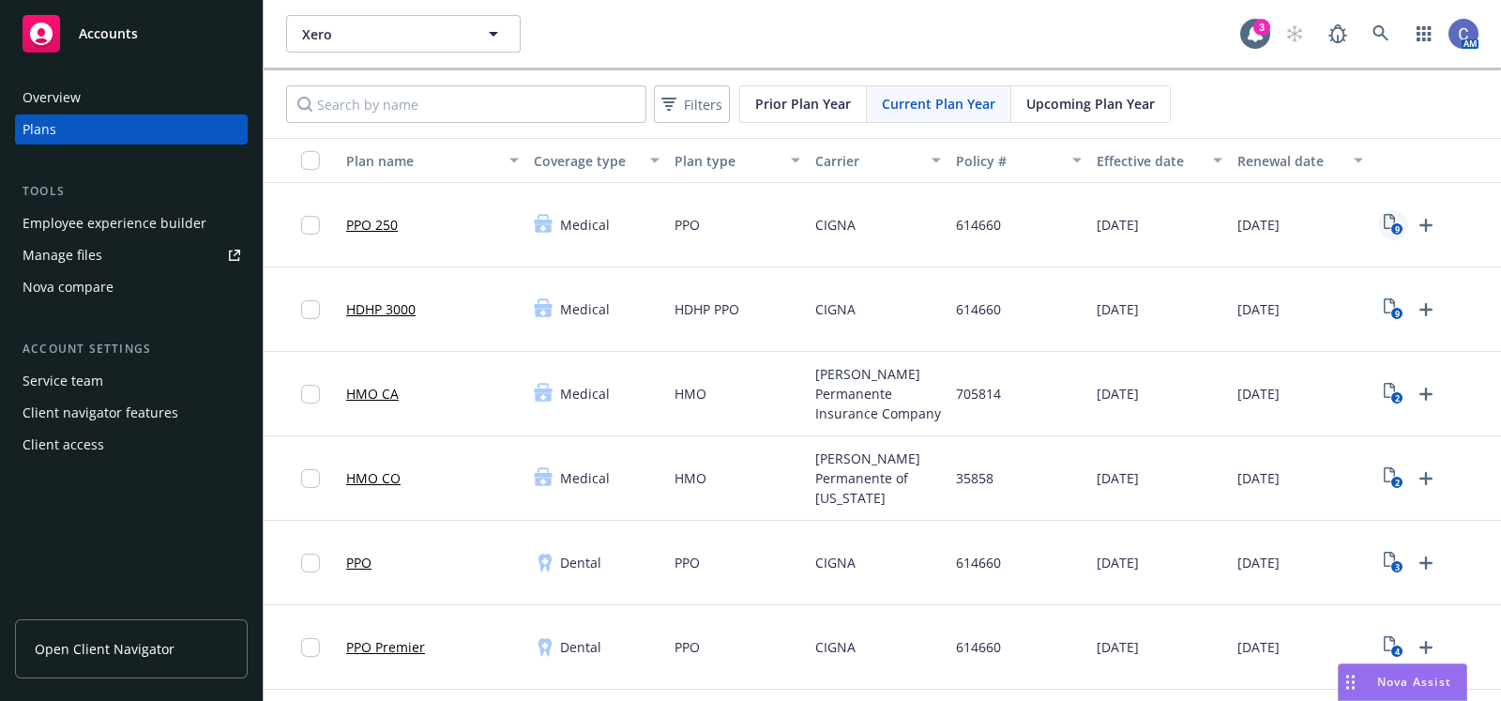
click at [1397, 227] on text "9" at bounding box center [1396, 229] width 5 height 12
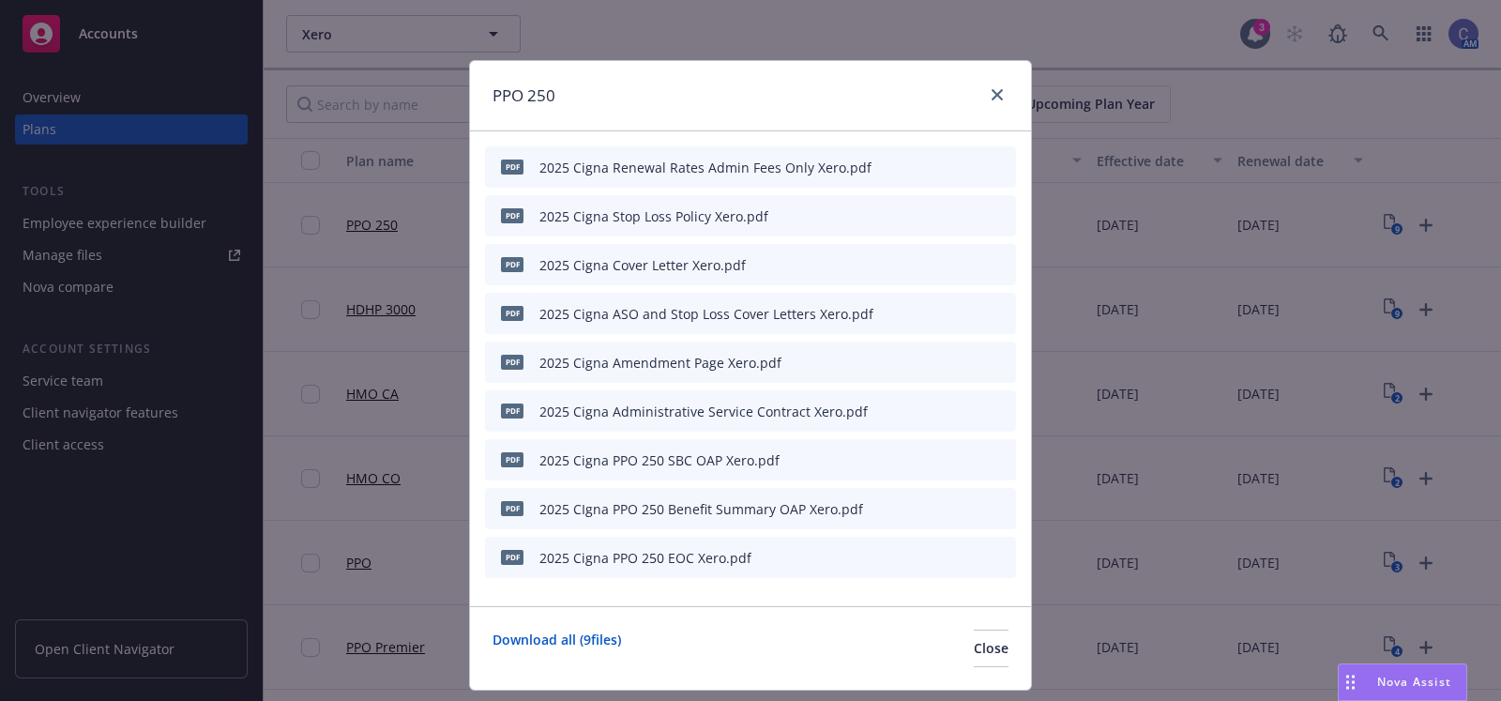
click at [960, 461] on icon "preview file" at bounding box center [968, 458] width 17 height 13
click at [961, 455] on icon "preview file" at bounding box center [968, 458] width 17 height 13
click at [991, 90] on icon "close" at bounding box center [996, 94] width 11 height 11
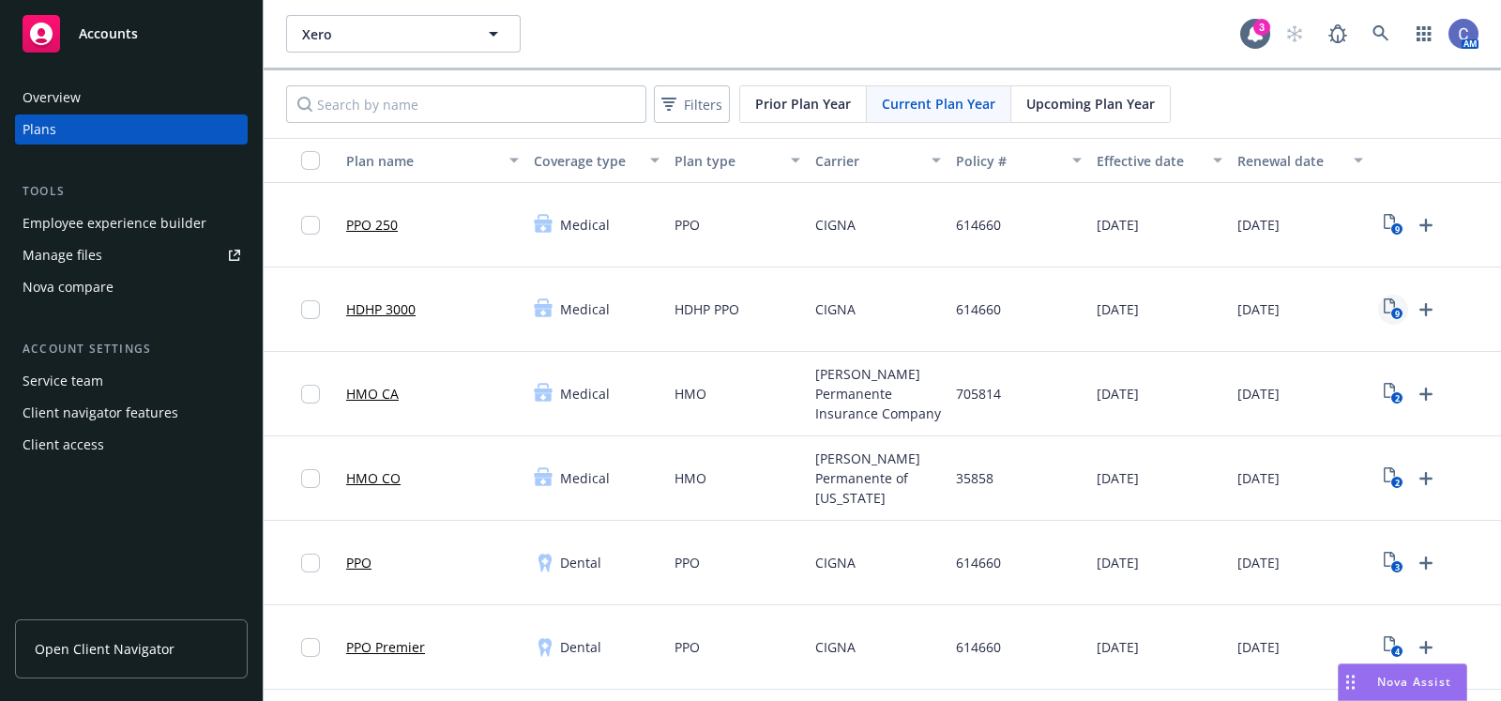
click at [1383, 312] on icon "9" at bounding box center [1393, 309] width 20 height 22
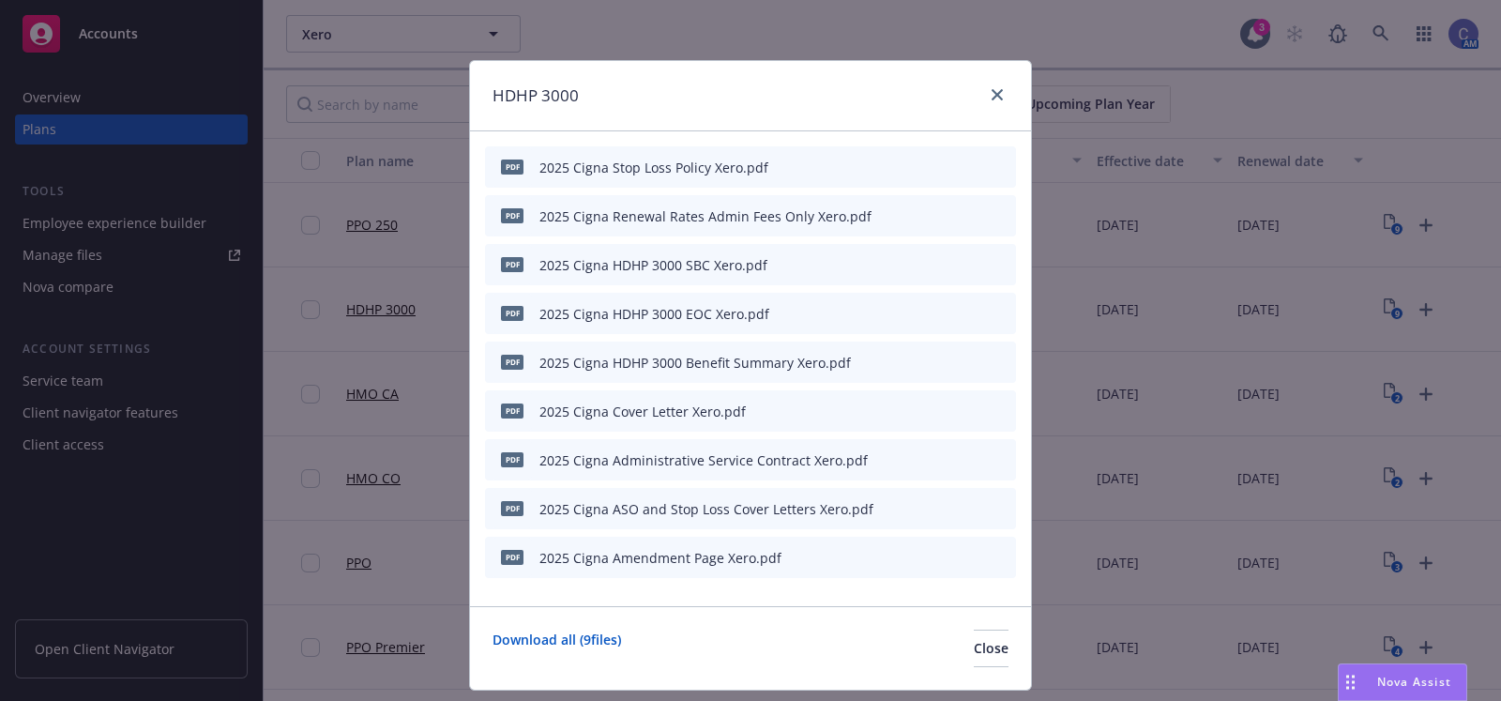
click at [960, 265] on icon "preview file" at bounding box center [968, 263] width 17 height 13
click at [991, 98] on icon "close" at bounding box center [996, 94] width 11 height 11
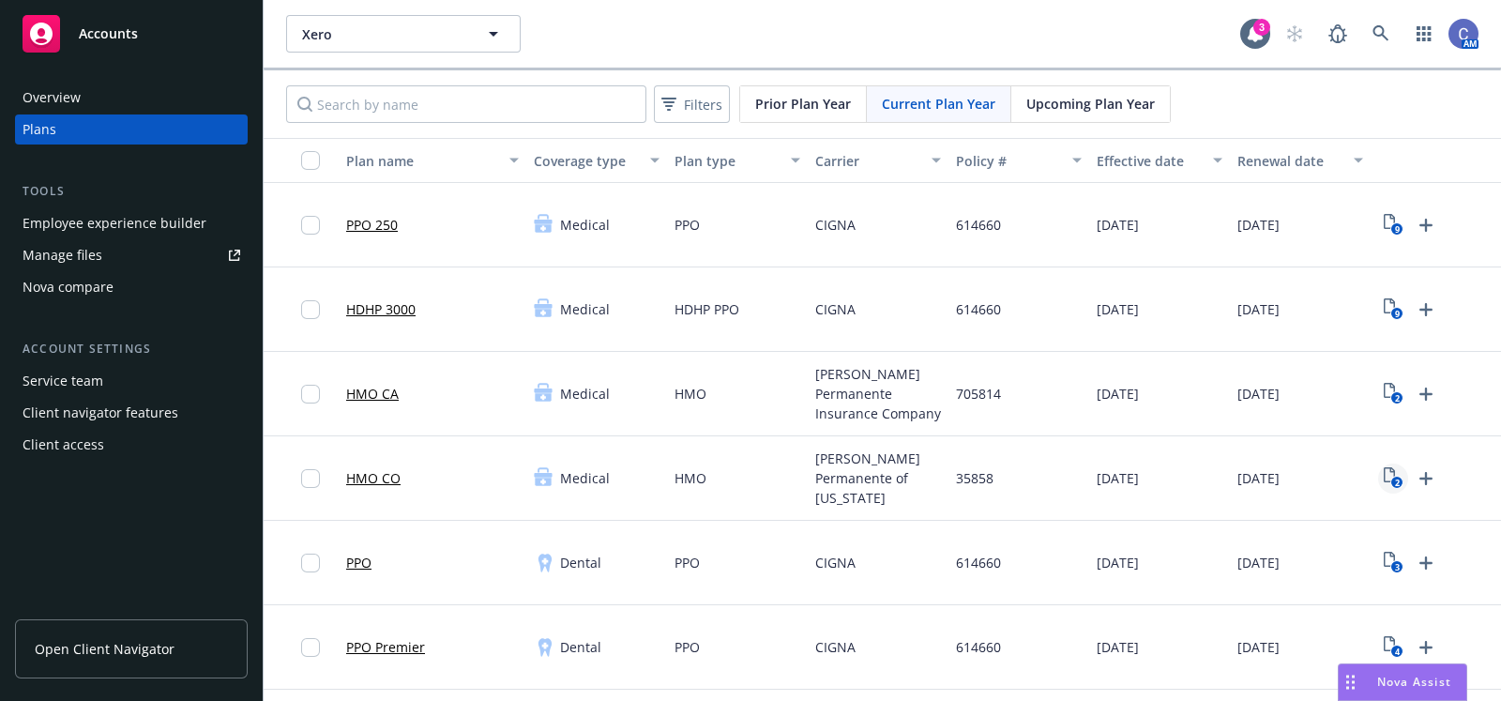
click at [1403, 473] on link "2" at bounding box center [1393, 478] width 30 height 30
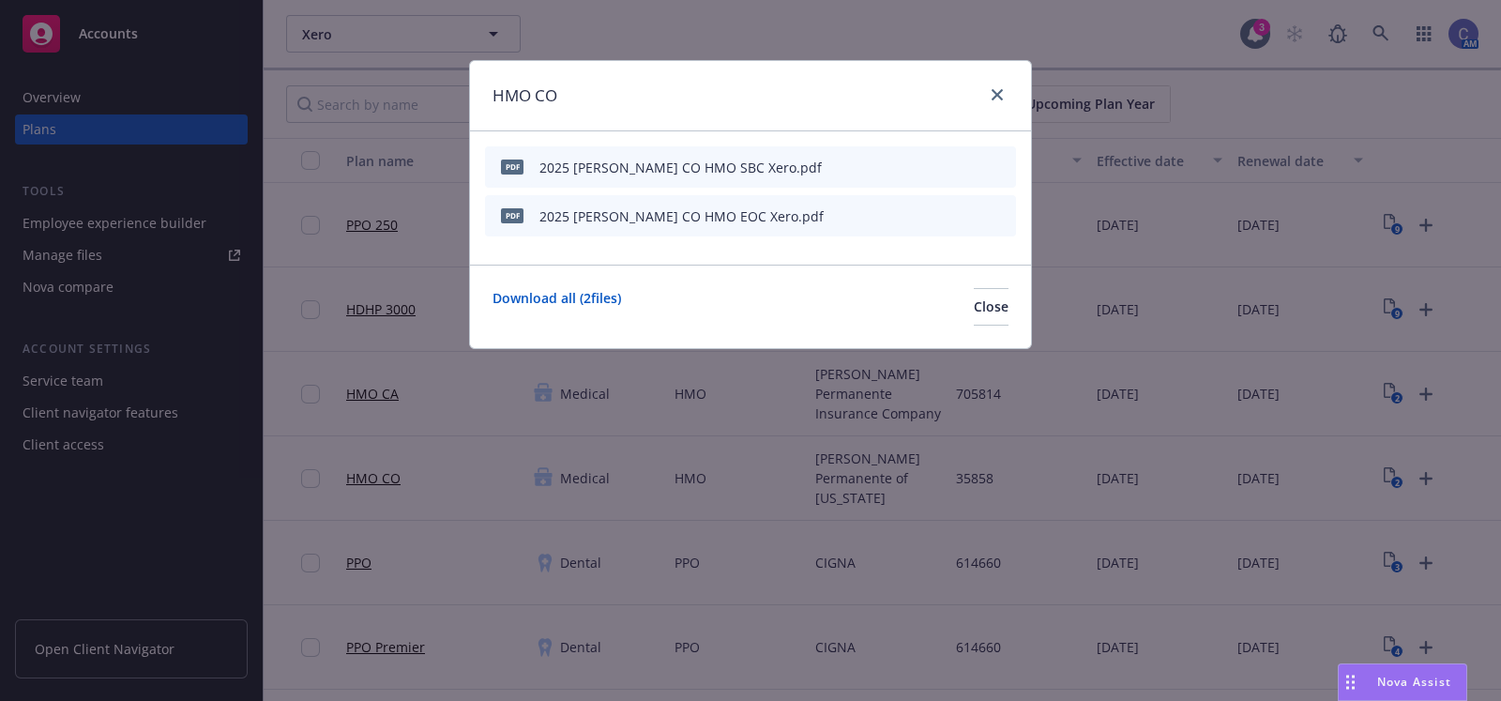
click at [960, 166] on div at bounding box center [956, 168] width 103 height 20
click at [973, 165] on icon "preview file" at bounding box center [968, 165] width 17 height 13
click at [974, 213] on icon "preview file" at bounding box center [968, 214] width 17 height 13
